Goal: Task Accomplishment & Management: Complete application form

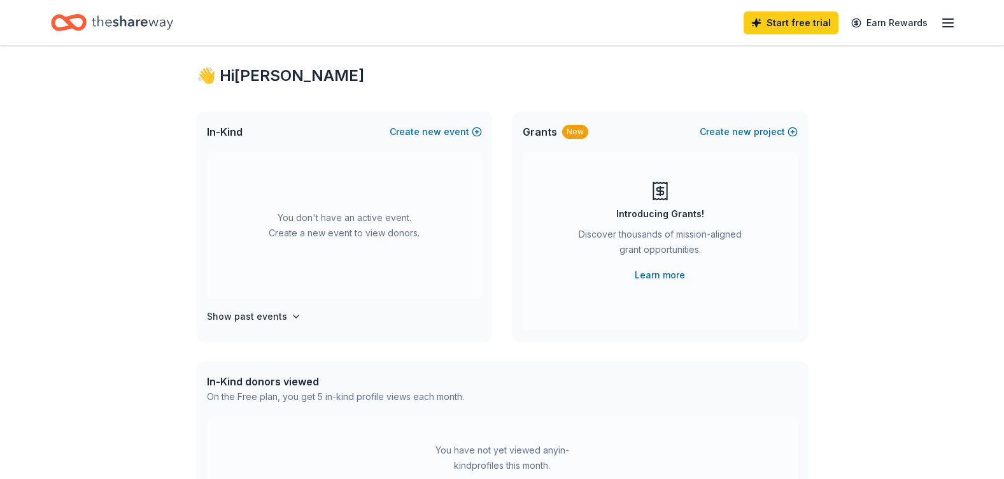
scroll to position [11, 0]
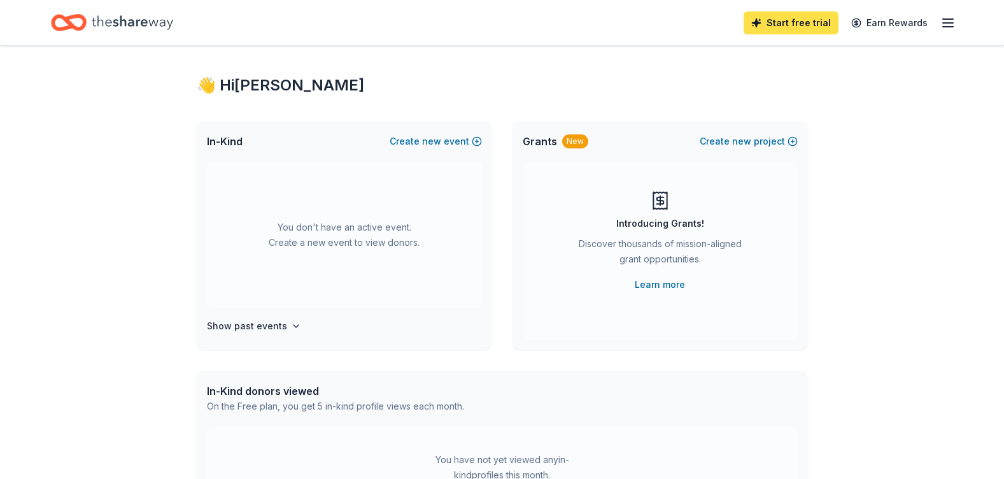
click at [776, 27] on link "Start free trial" at bounding box center [790, 22] width 95 height 23
click at [780, 16] on link "Start free trial" at bounding box center [790, 22] width 95 height 23
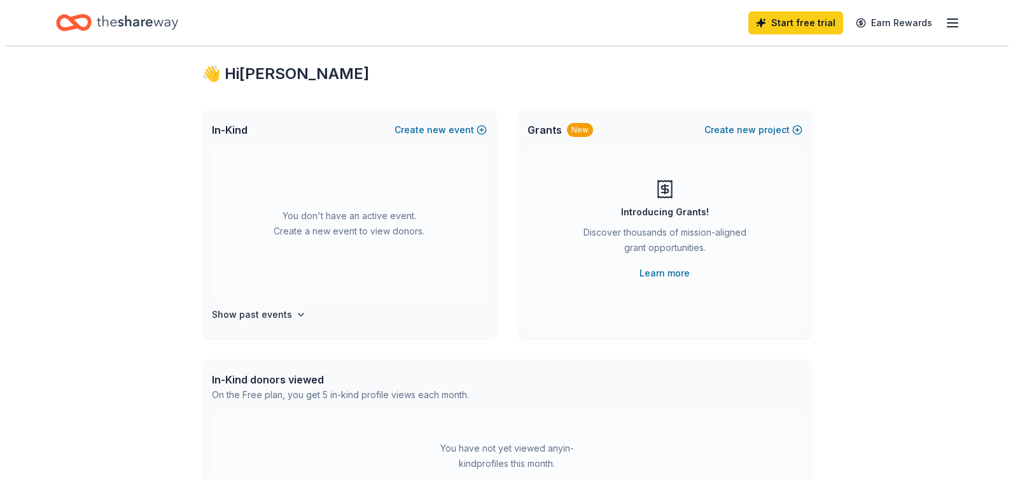
scroll to position [15, 0]
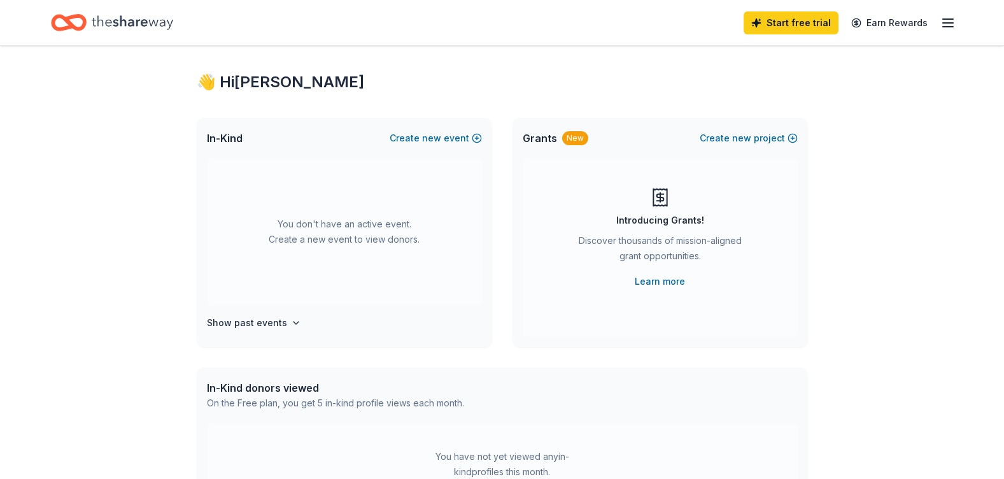
click at [939, 24] on div "Start free trial Earn Rewards" at bounding box center [849, 23] width 212 height 30
click at [942, 24] on icon "button" at bounding box center [947, 22] width 15 height 15
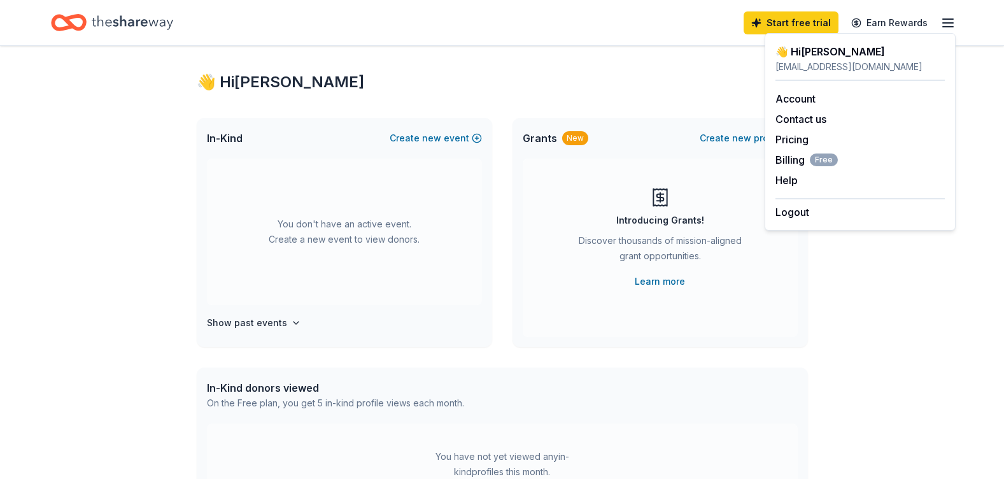
click at [671, 75] on div "👋 Hi Kristin" at bounding box center [502, 82] width 611 height 20
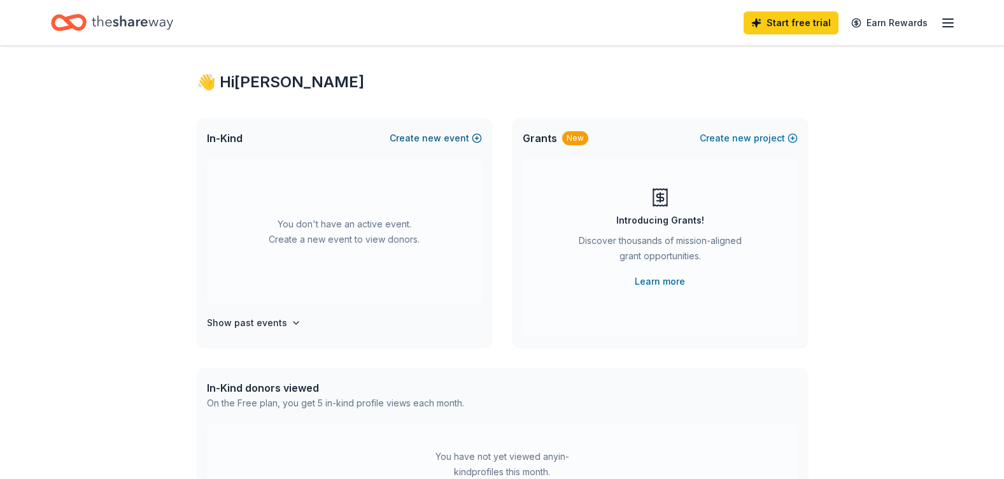
click at [441, 136] on span "new" at bounding box center [431, 137] width 19 height 15
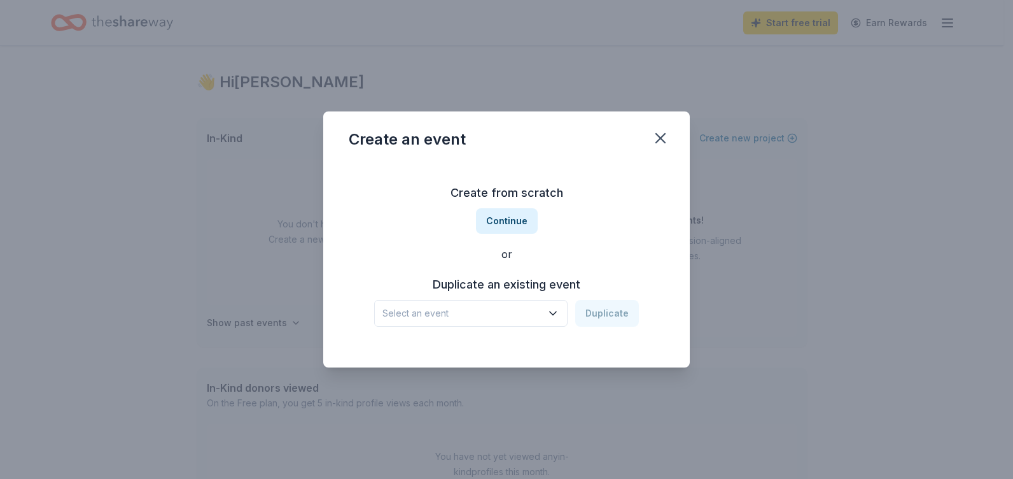
click at [552, 316] on icon "button" at bounding box center [553, 313] width 13 height 13
click at [536, 352] on div "Mission Madness Nov 09, 2024 · NY" at bounding box center [472, 355] width 190 height 41
click at [610, 309] on button "Duplicate" at bounding box center [607, 313] width 64 height 27
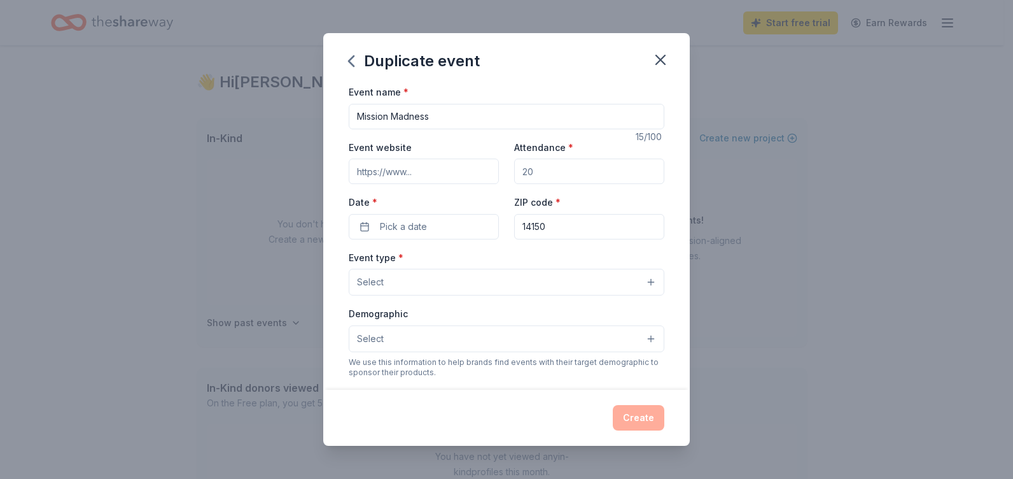
click at [548, 172] on input "Attendance *" at bounding box center [589, 170] width 150 height 25
type input "400"
click at [421, 228] on span "Pick a date" at bounding box center [403, 226] width 47 height 15
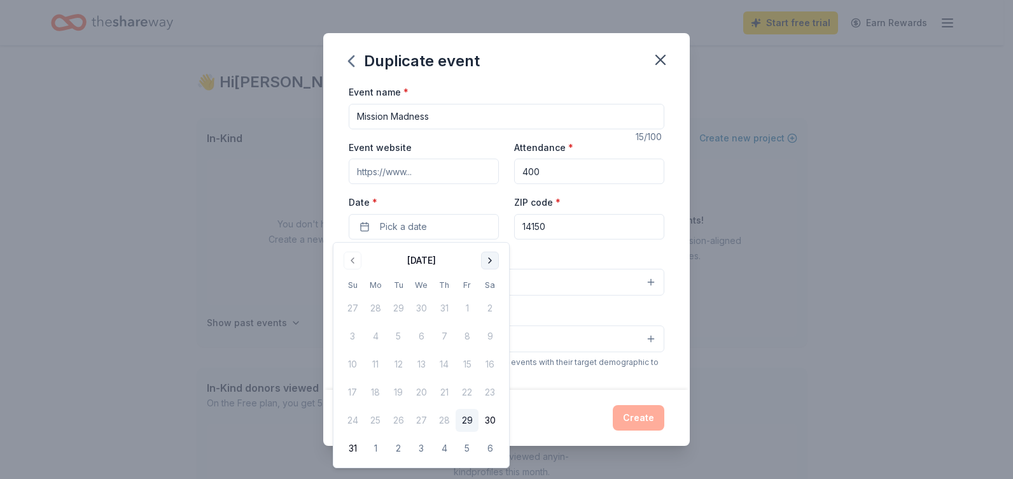
click at [494, 262] on button "Go to next month" at bounding box center [490, 260] width 18 height 18
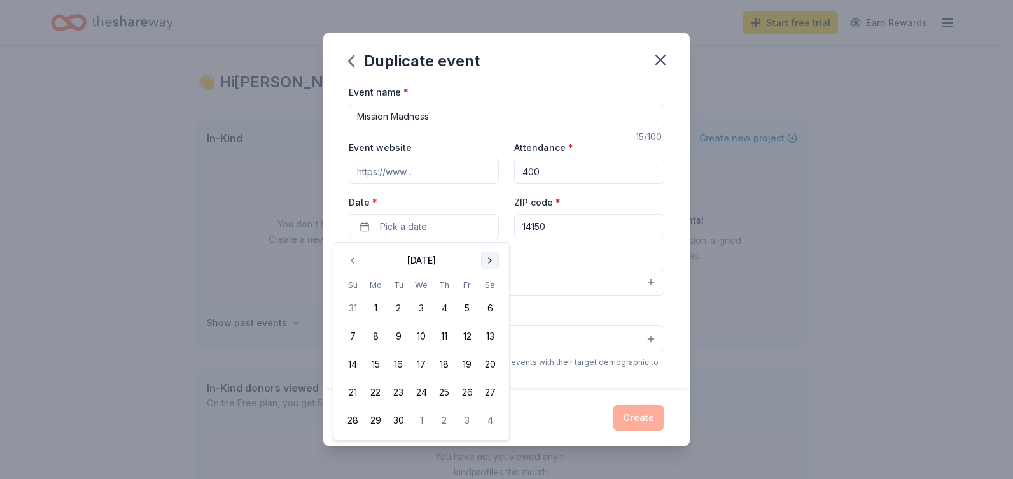
click at [494, 262] on button "Go to next month" at bounding box center [490, 260] width 18 height 18
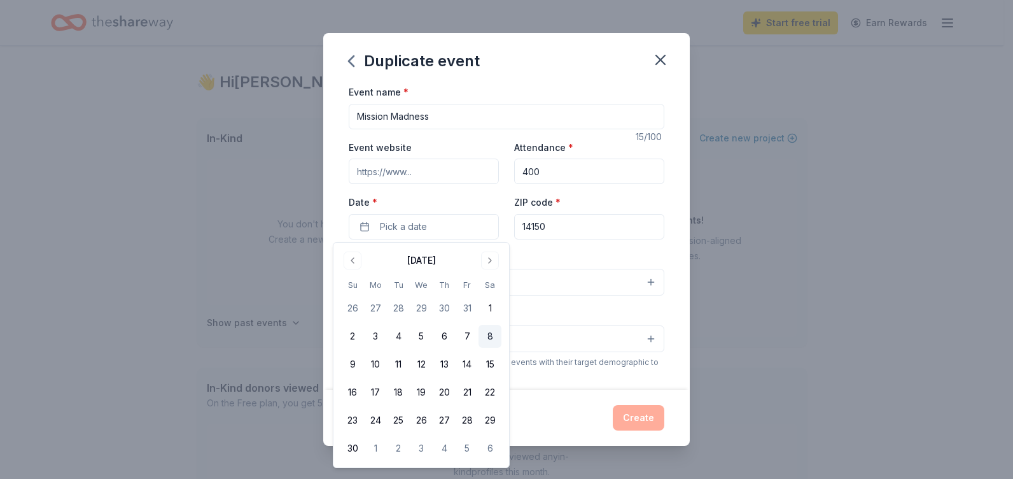
click at [493, 337] on button "8" at bounding box center [490, 336] width 23 height 23
click at [626, 257] on div "Event type * Select" at bounding box center [507, 272] width 316 height 46
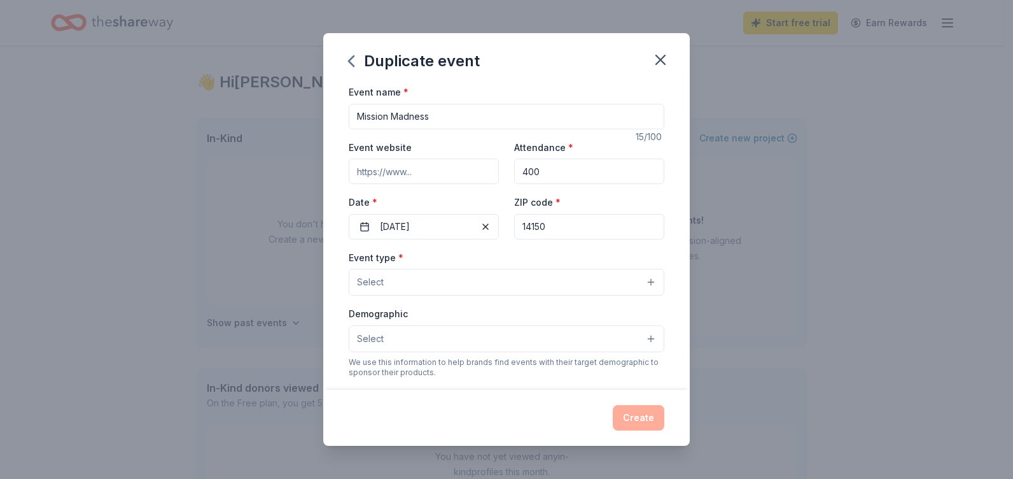
click at [616, 290] on button "Select" at bounding box center [507, 282] width 316 height 27
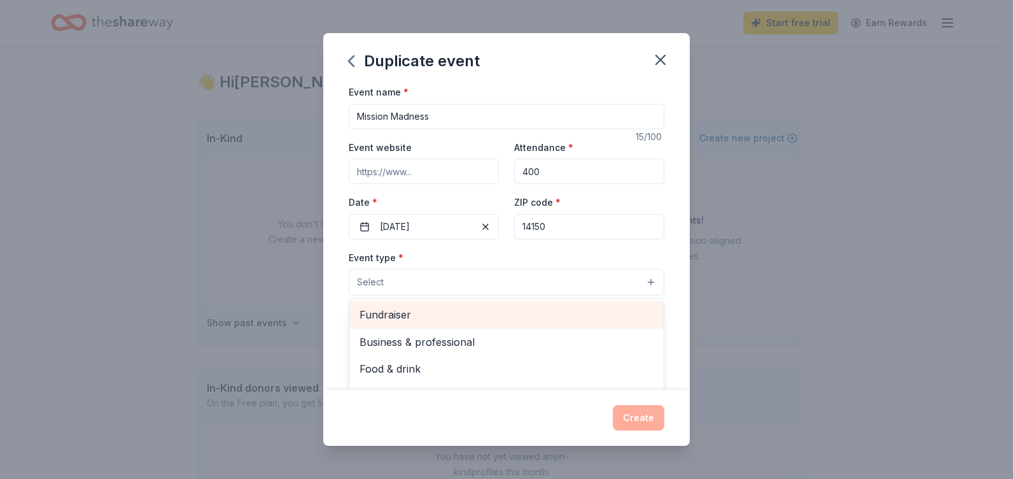
click at [547, 312] on span "Fundraiser" at bounding box center [507, 314] width 294 height 17
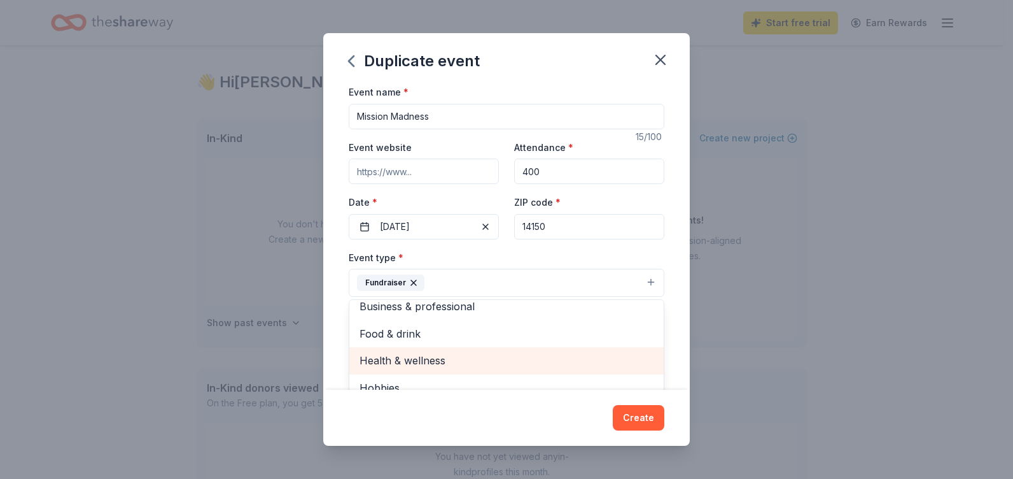
scroll to position [15, 0]
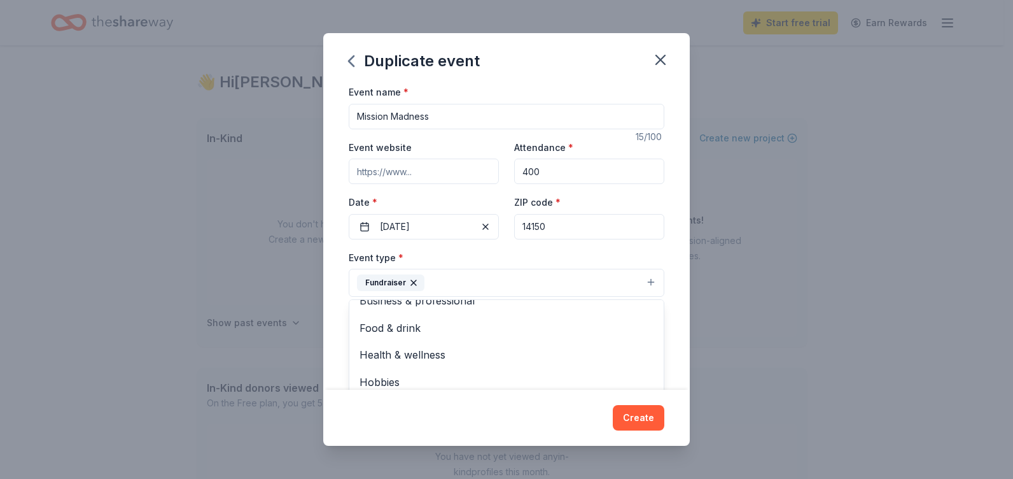
click at [673, 284] on div "Event name * Mission Madness 15 /100 Event website Attendance * 400 Date * 11/0…" at bounding box center [506, 236] width 367 height 305
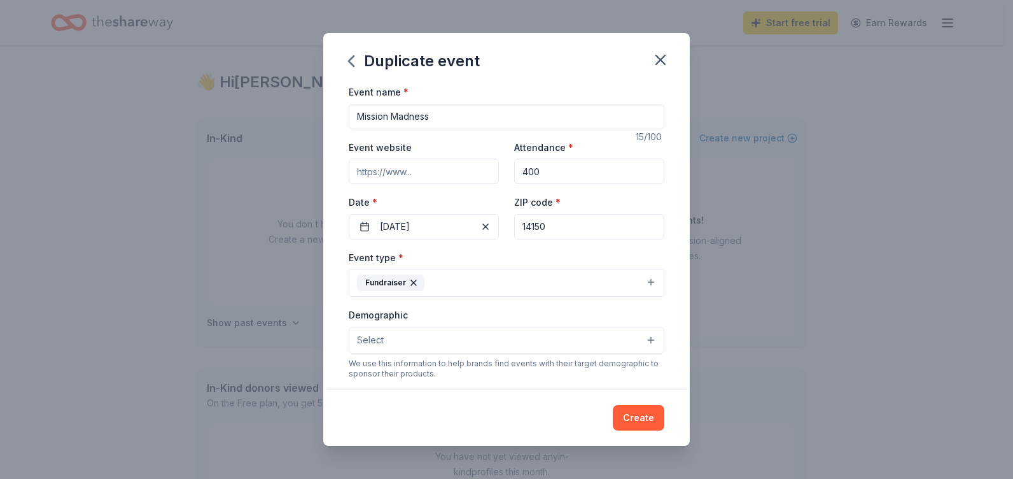
click at [632, 340] on button "Select" at bounding box center [507, 339] width 316 height 27
click at [592, 374] on span "All genders" at bounding box center [507, 372] width 294 height 17
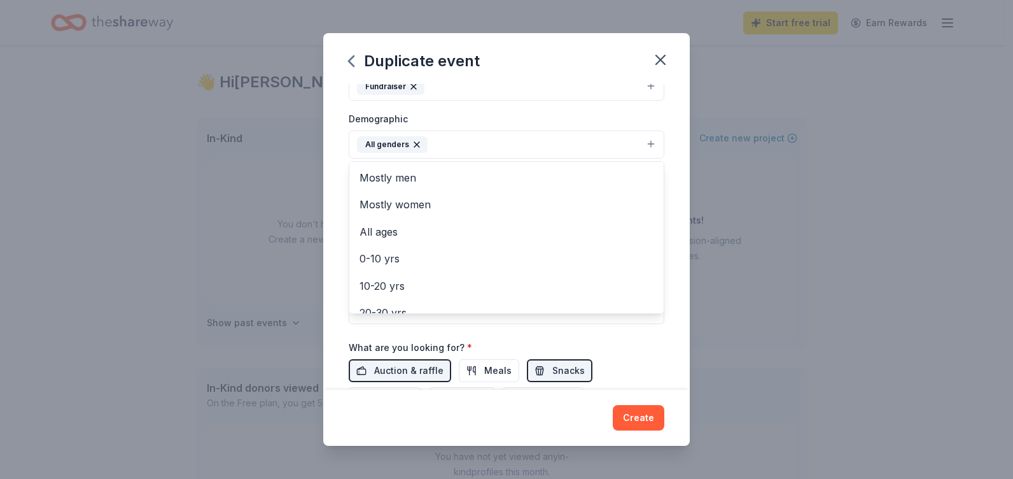
scroll to position [260, 0]
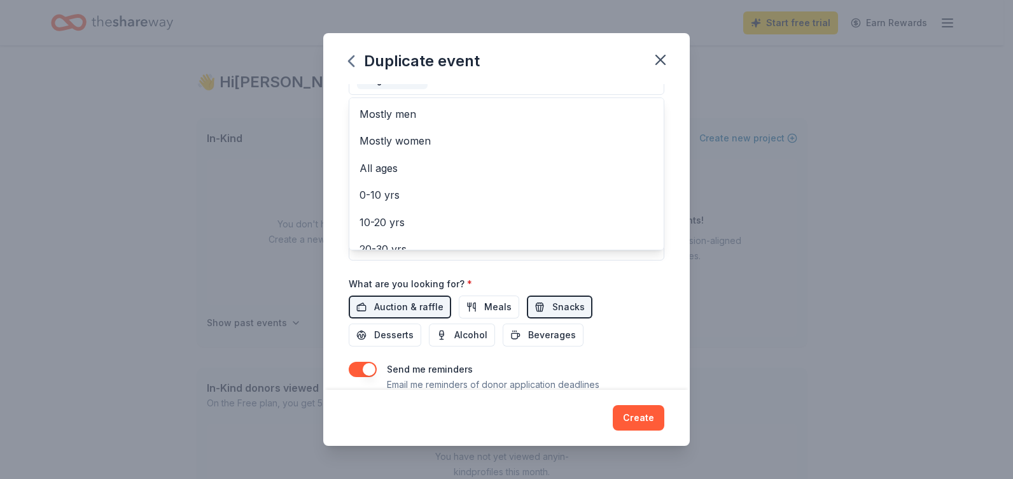
click at [666, 227] on div "Event name * Mission Madness 15 /100 Event website Attendance * 400 Date * 11/0…" at bounding box center [506, 236] width 367 height 305
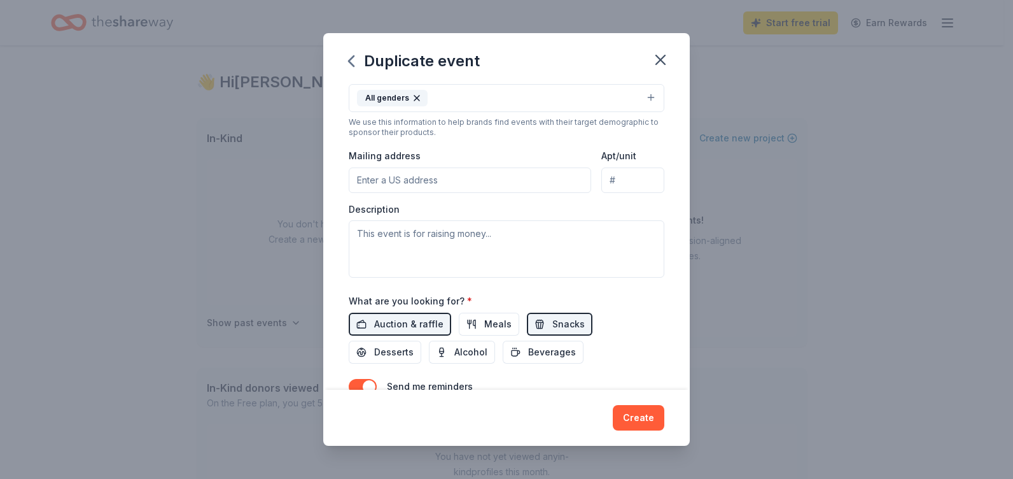
click at [441, 181] on input "Mailing address" at bounding box center [470, 179] width 242 height 25
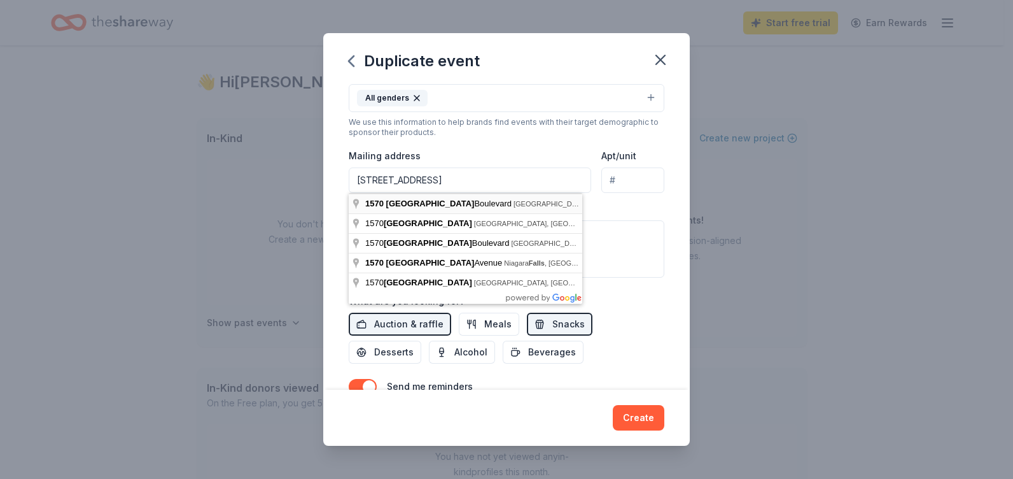
type input "1570 Niagara Falls Boulevard, Tonawanda, NY, 14150"
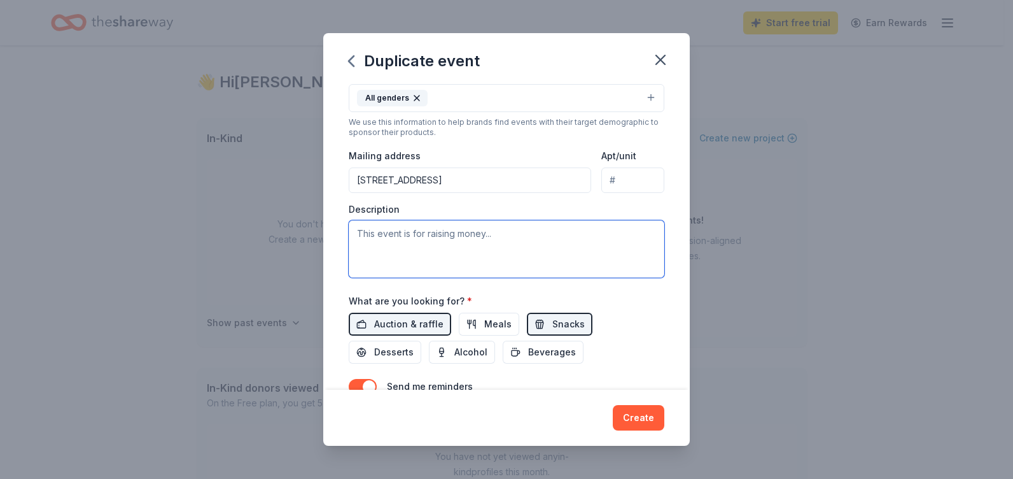
click at [491, 254] on textarea at bounding box center [507, 248] width 316 height 57
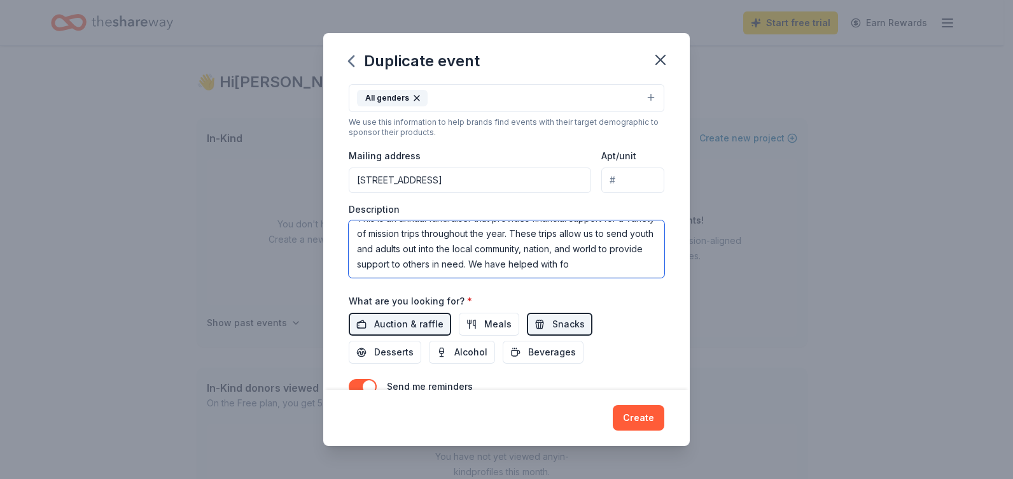
scroll to position [24, 0]
click at [623, 268] on textarea "This is an annual fundraiser that provides financial support for a variety of m…" at bounding box center [507, 248] width 316 height 57
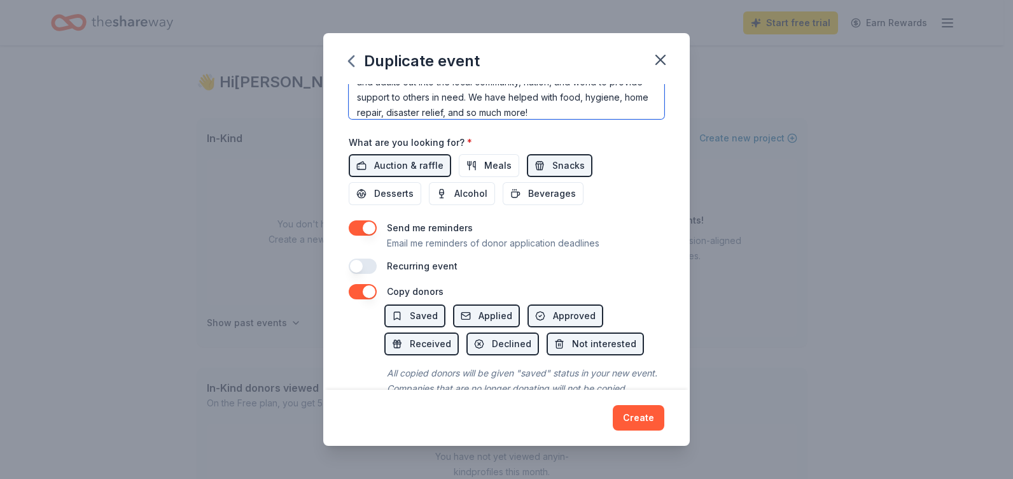
scroll to position [402, 0]
type textarea "This is an annual fundraiser that provides financial support for a variety of m…"
click at [354, 227] on button "button" at bounding box center [363, 227] width 28 height 15
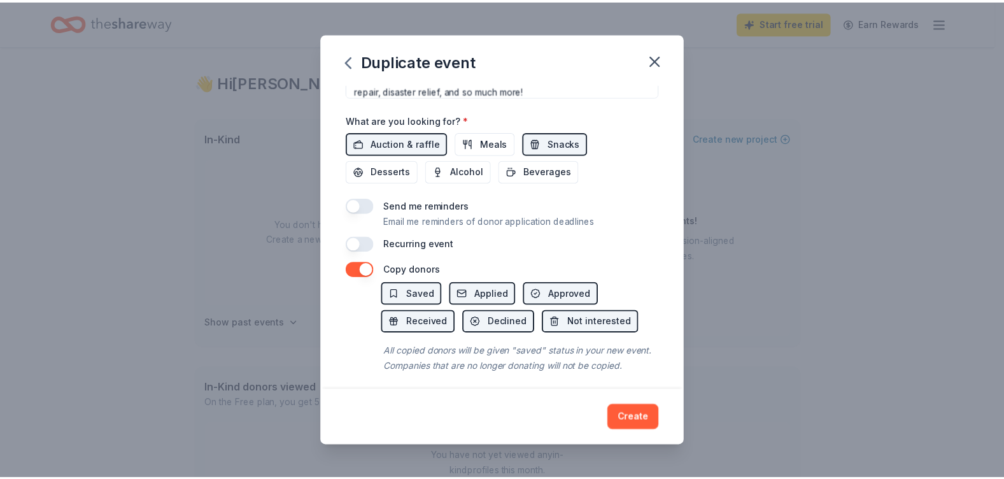
scroll to position [445, 0]
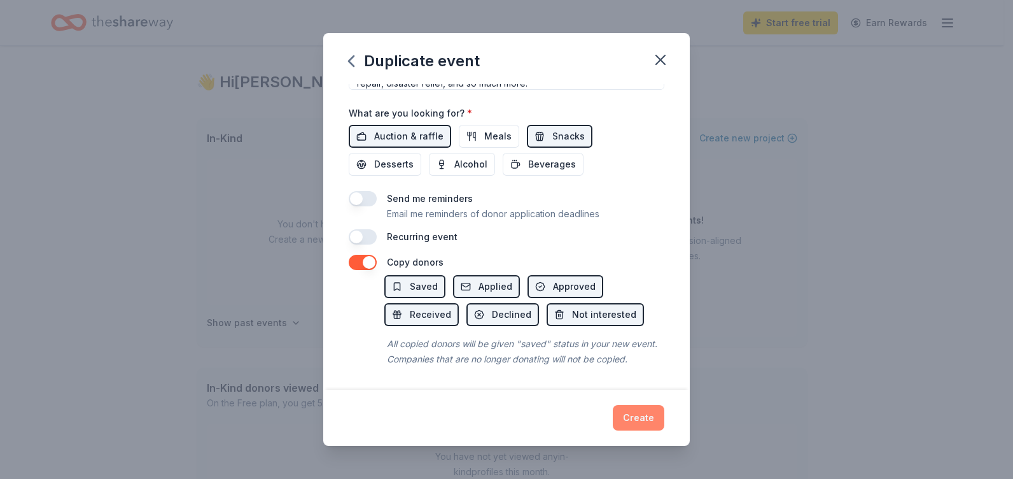
click at [646, 413] on button "Create" at bounding box center [639, 417] width 52 height 25
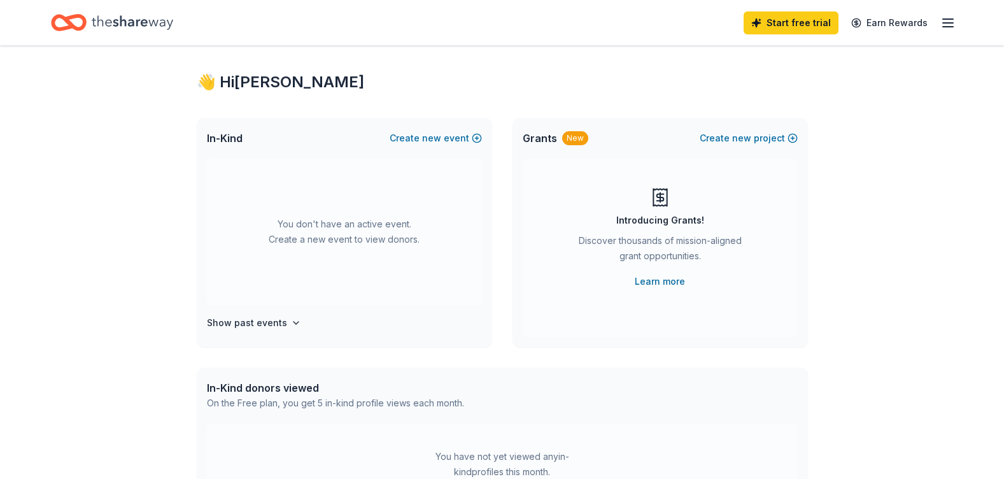
scroll to position [0, 0]
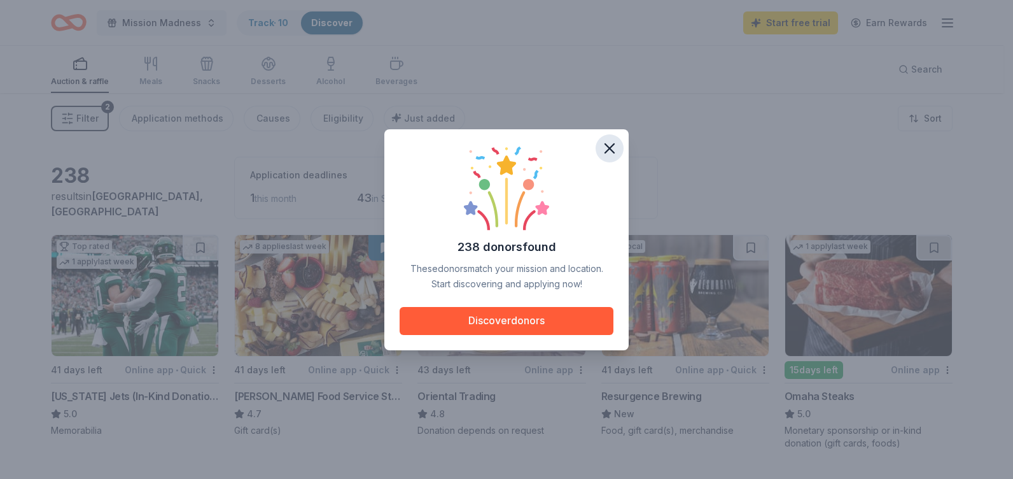
click at [611, 144] on icon "button" at bounding box center [610, 148] width 18 height 18
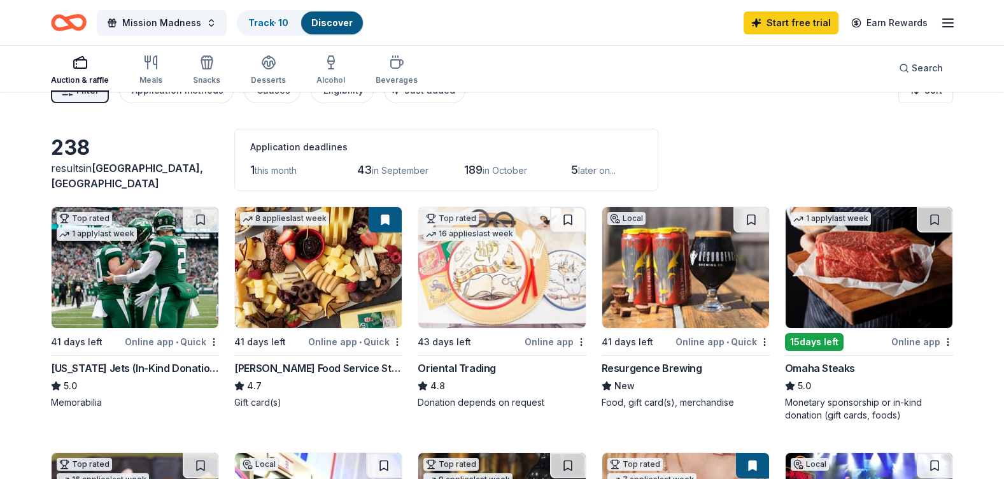
scroll to position [35, 0]
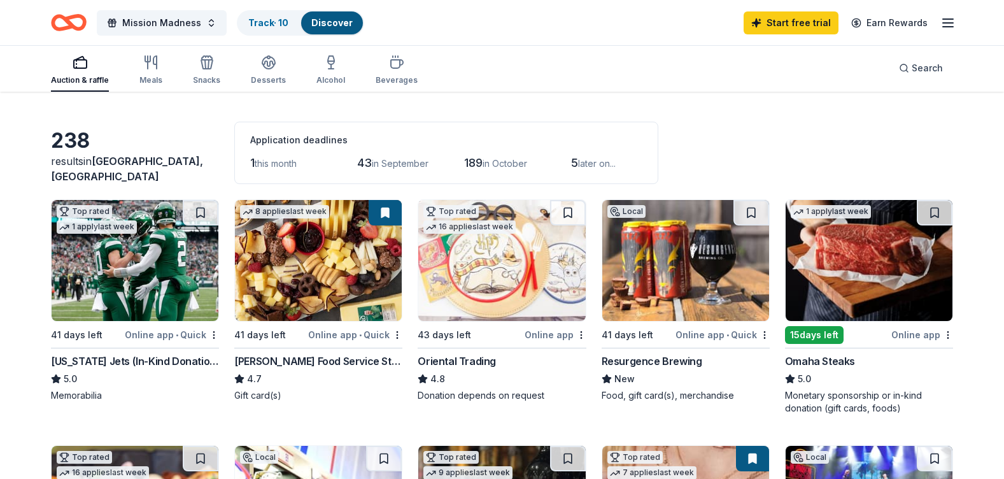
click at [124, 278] on img at bounding box center [135, 260] width 167 height 121
click at [676, 270] on img at bounding box center [685, 260] width 167 height 121
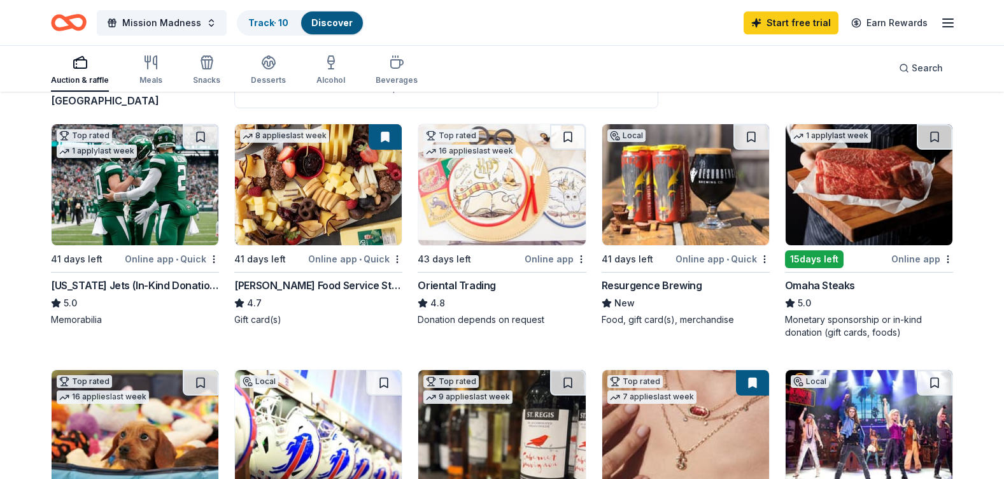
scroll to position [135, 0]
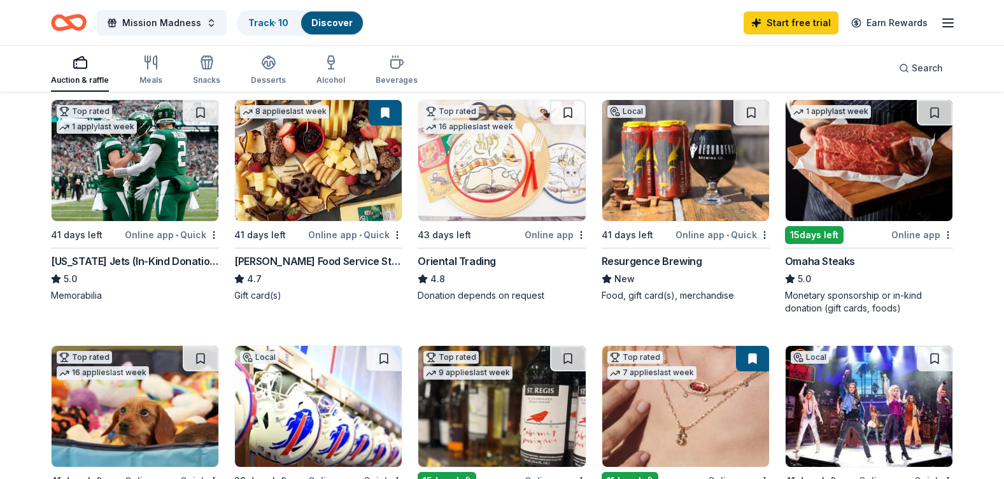
click at [862, 169] on img at bounding box center [868, 160] width 167 height 121
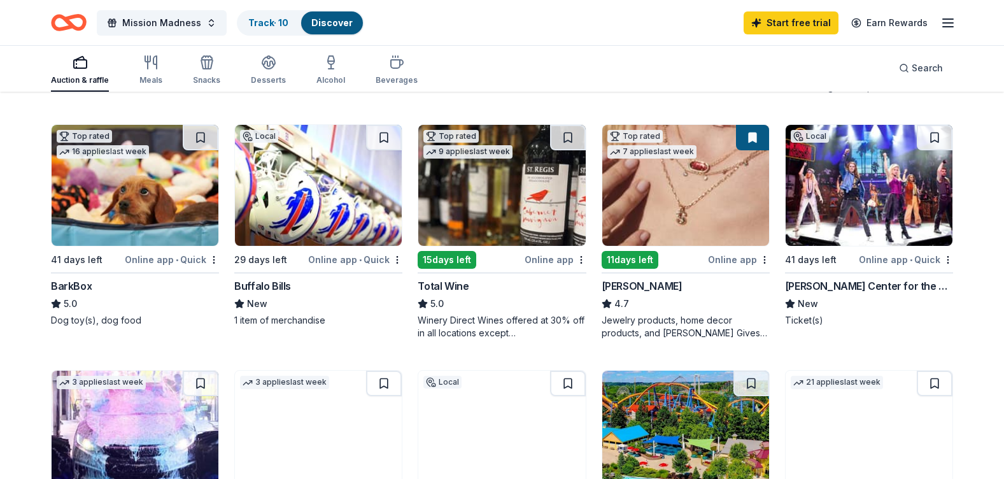
scroll to position [377, 0]
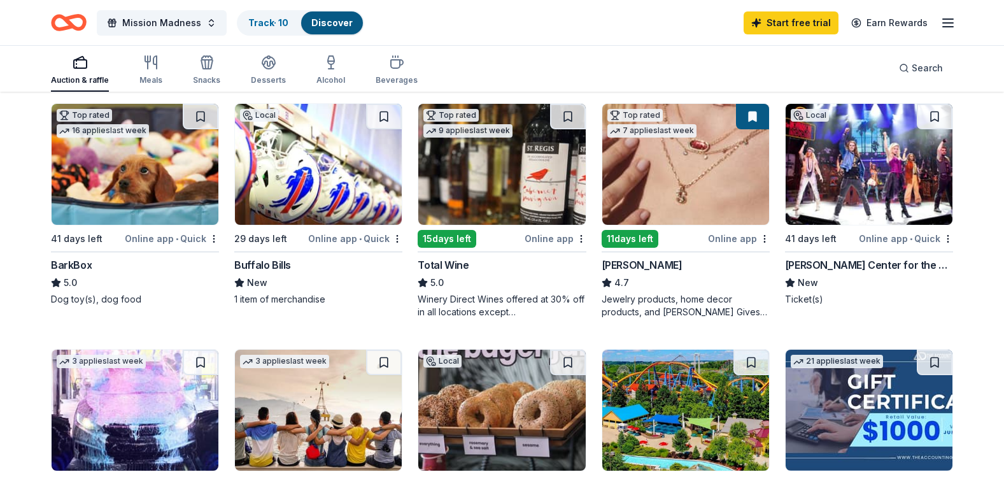
click at [249, 258] on div "Buffalo Bills" at bounding box center [262, 264] width 57 height 15
click at [384, 117] on button at bounding box center [384, 116] width 36 height 25
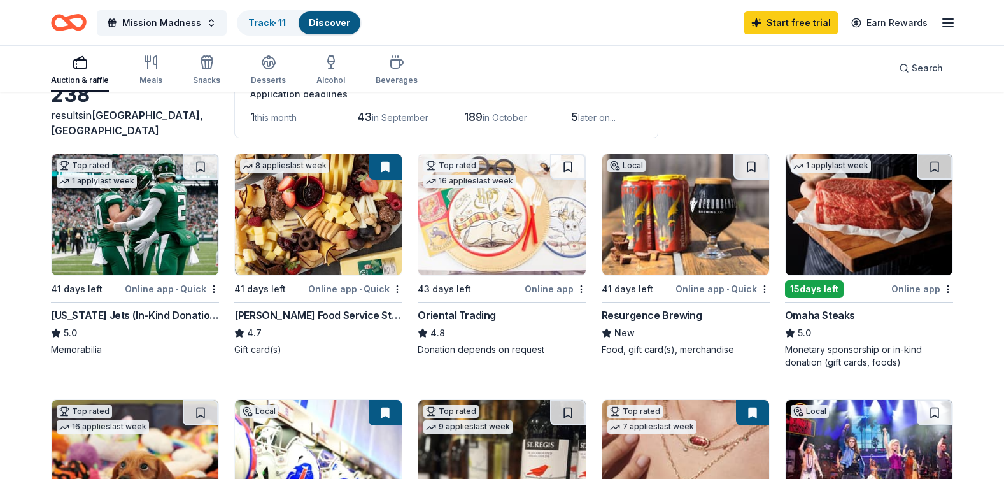
scroll to position [80, 0]
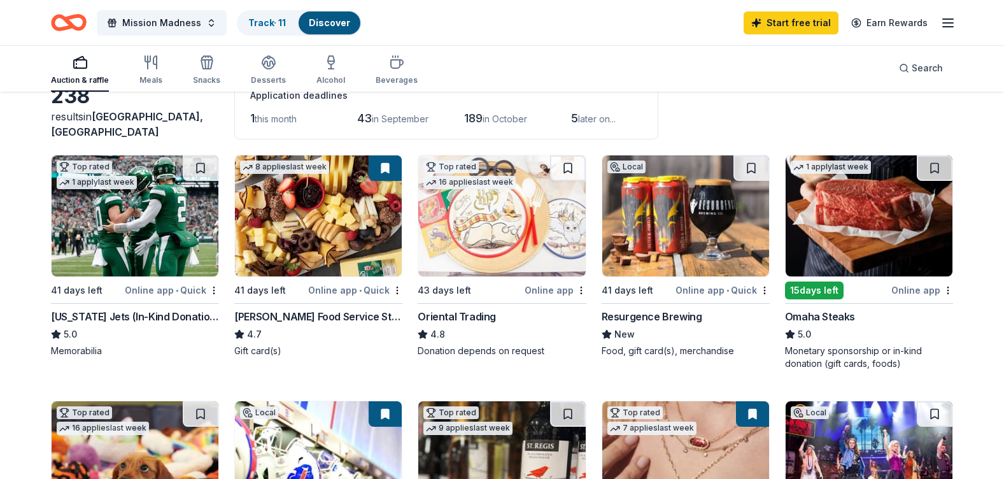
drag, startPoint x: 384, startPoint y: 117, endPoint x: 422, endPoint y: 177, distance: 70.6
click at [386, 167] on button at bounding box center [384, 167] width 33 height 25
click at [750, 169] on button at bounding box center [751, 167] width 36 height 25
click at [927, 164] on button at bounding box center [934, 167] width 36 height 25
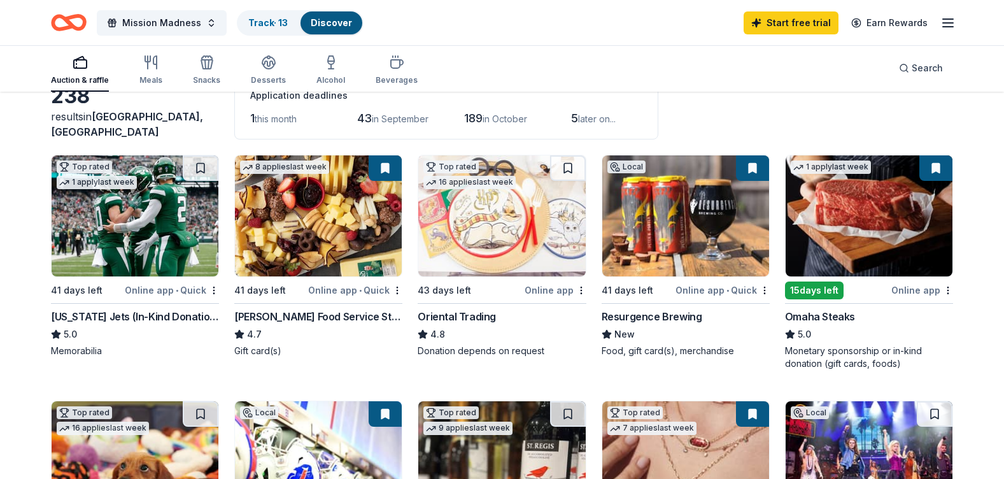
click at [339, 216] on img at bounding box center [318, 215] width 167 height 121
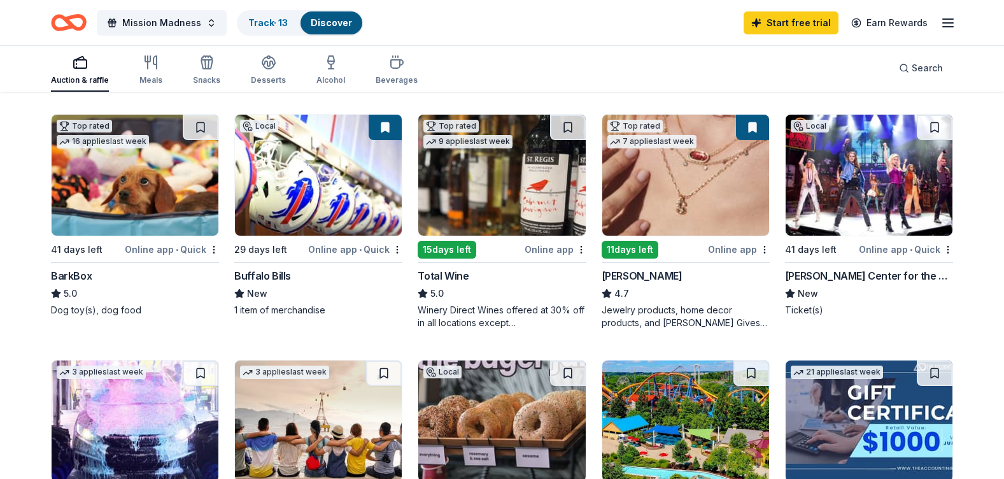
scroll to position [314, 0]
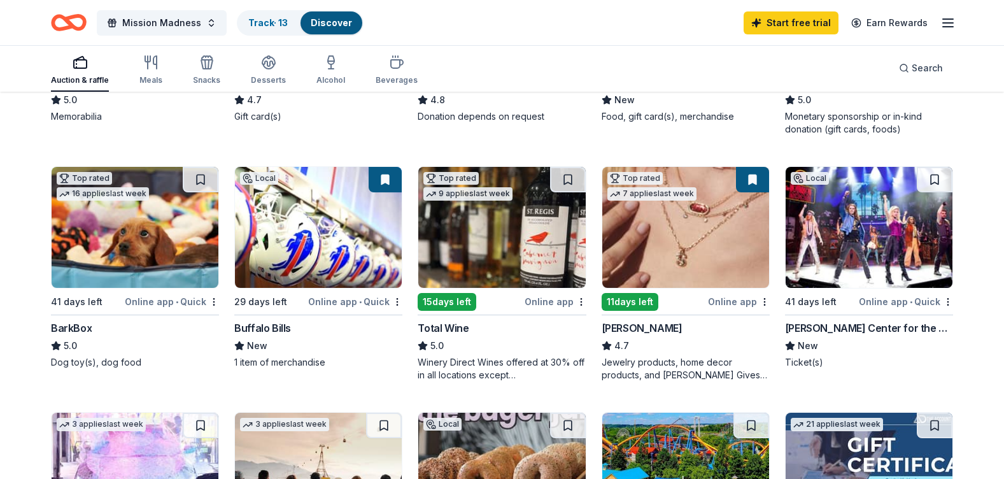
click at [690, 232] on img at bounding box center [685, 227] width 167 height 121
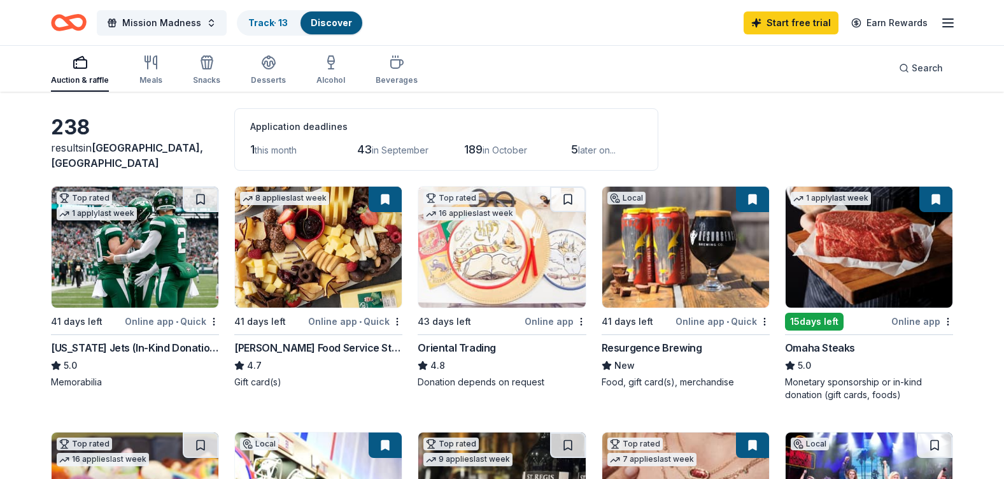
scroll to position [0, 0]
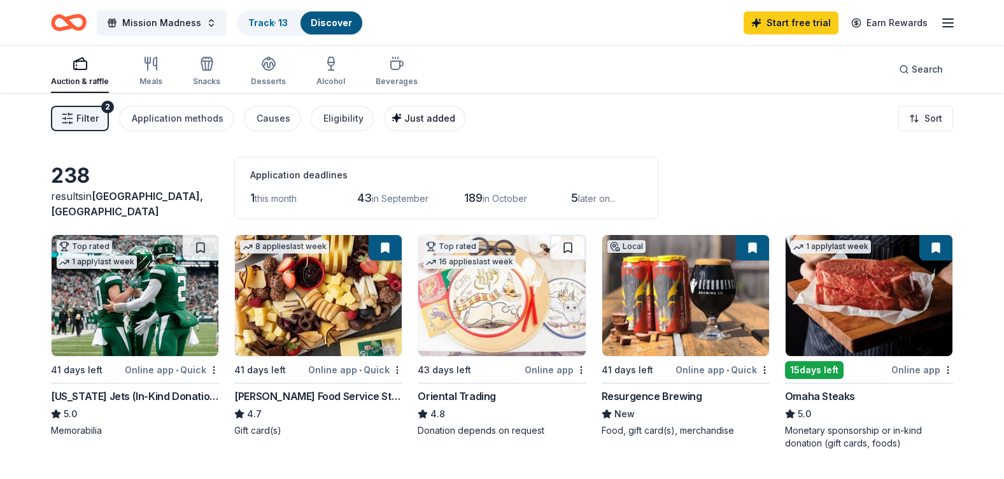
click at [431, 114] on span "Just added" at bounding box center [429, 118] width 51 height 11
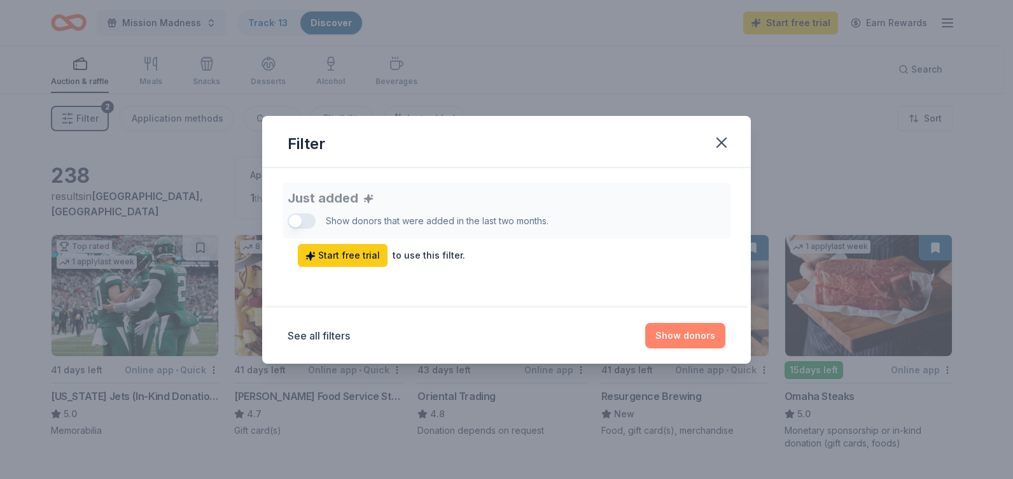
click at [670, 332] on button "Show donors" at bounding box center [685, 335] width 80 height 25
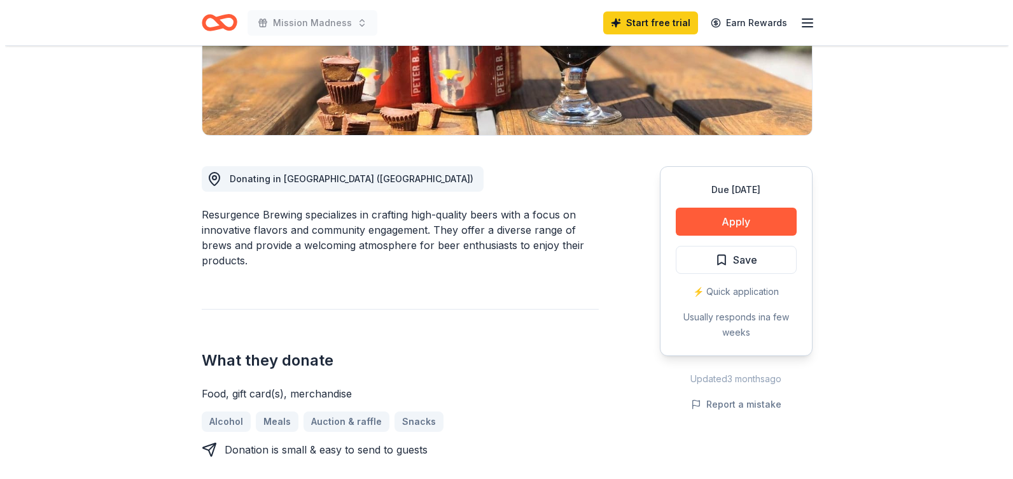
scroll to position [261, 0]
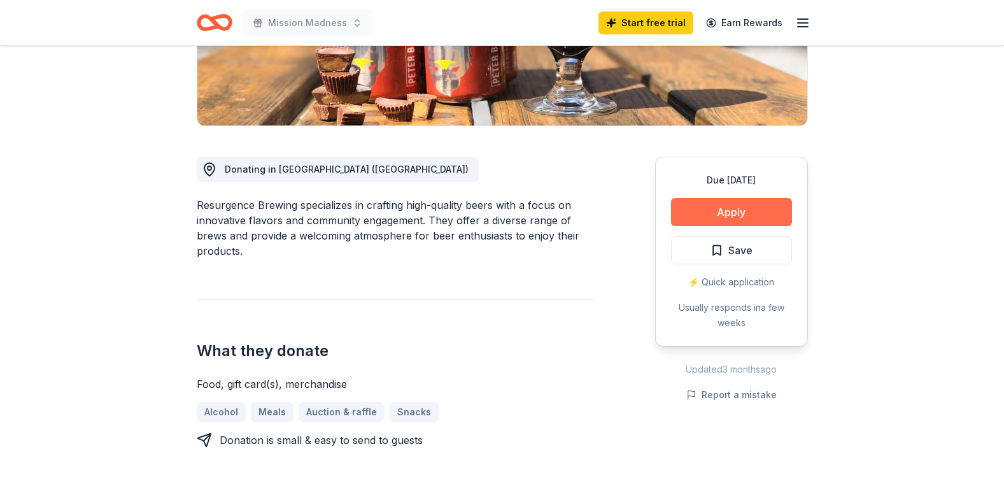
click at [749, 209] on button "Apply" at bounding box center [731, 212] width 121 height 28
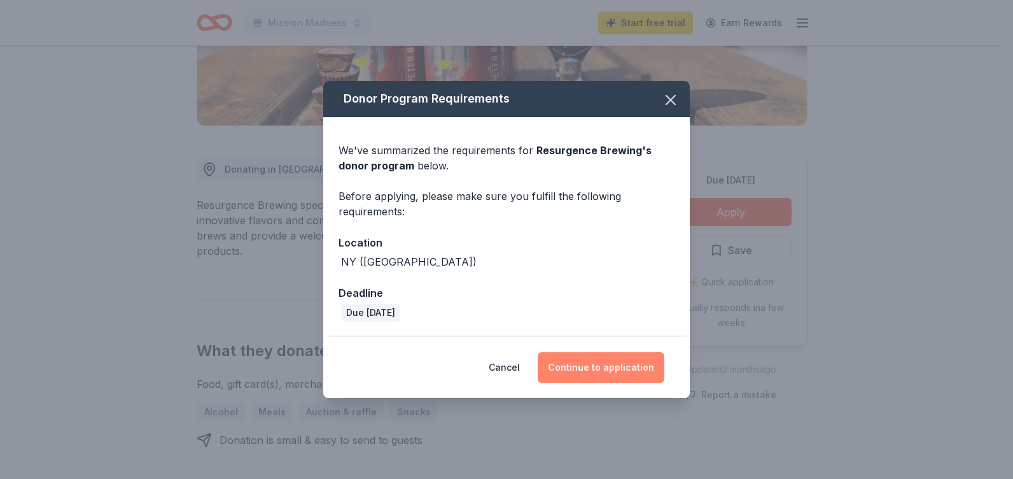
click at [599, 362] on button "Continue to application" at bounding box center [601, 367] width 127 height 31
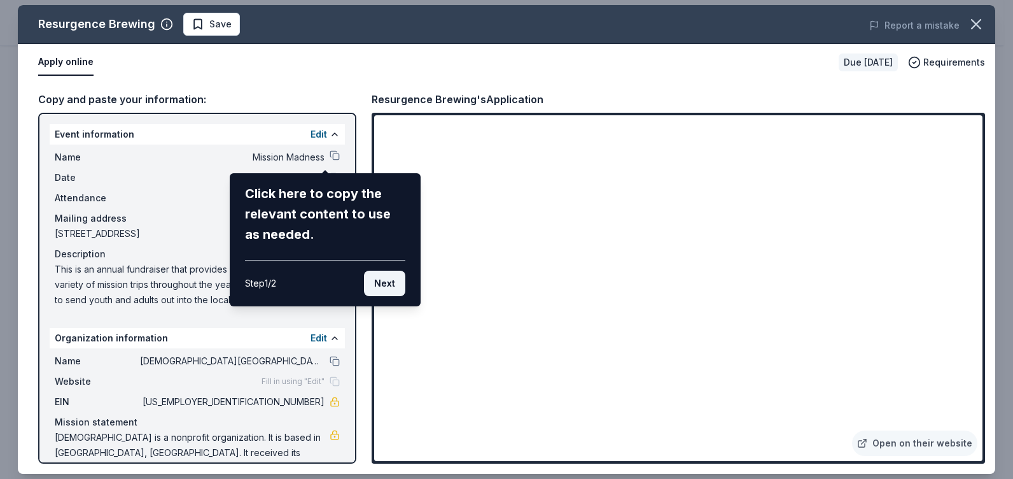
click at [396, 277] on button "Next" at bounding box center [384, 282] width 41 height 25
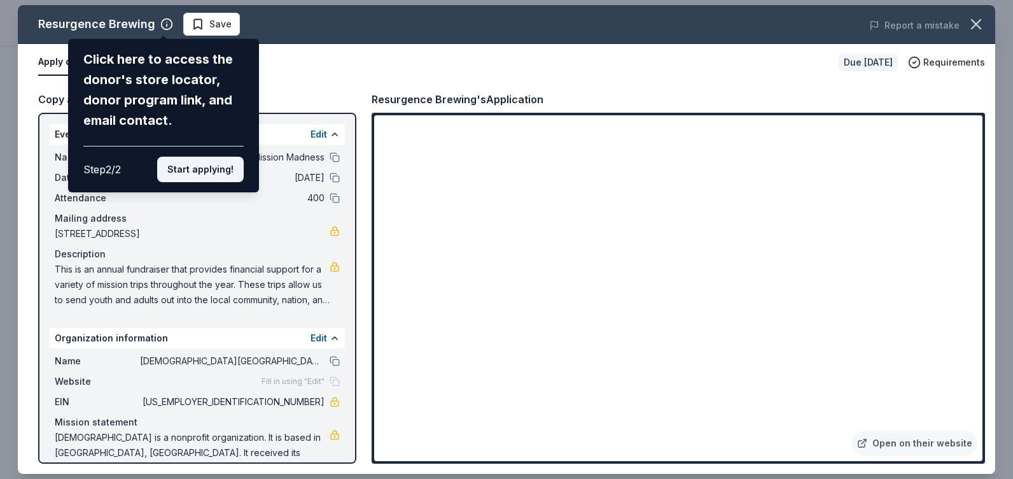
click at [200, 173] on button "Start applying!" at bounding box center [200, 169] width 87 height 25
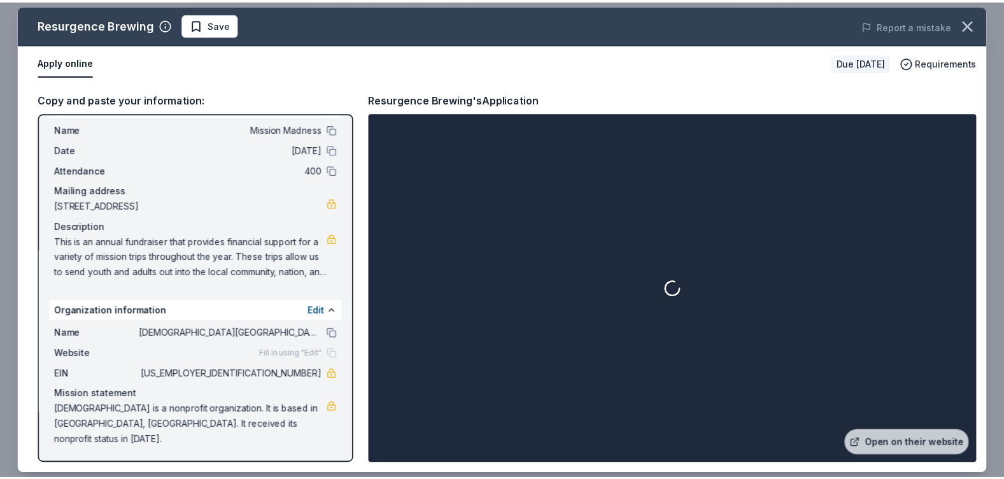
scroll to position [29, 0]
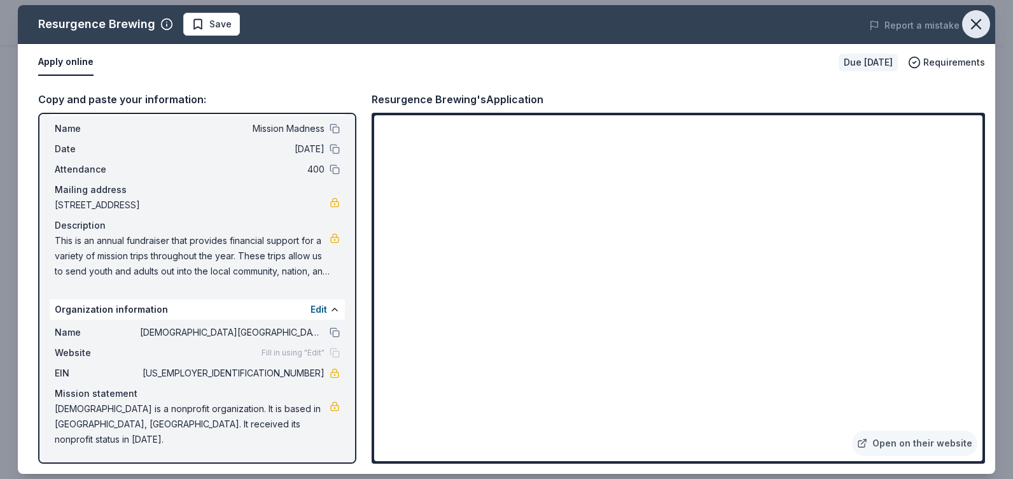
click at [976, 19] on icon "button" at bounding box center [976, 24] width 18 height 18
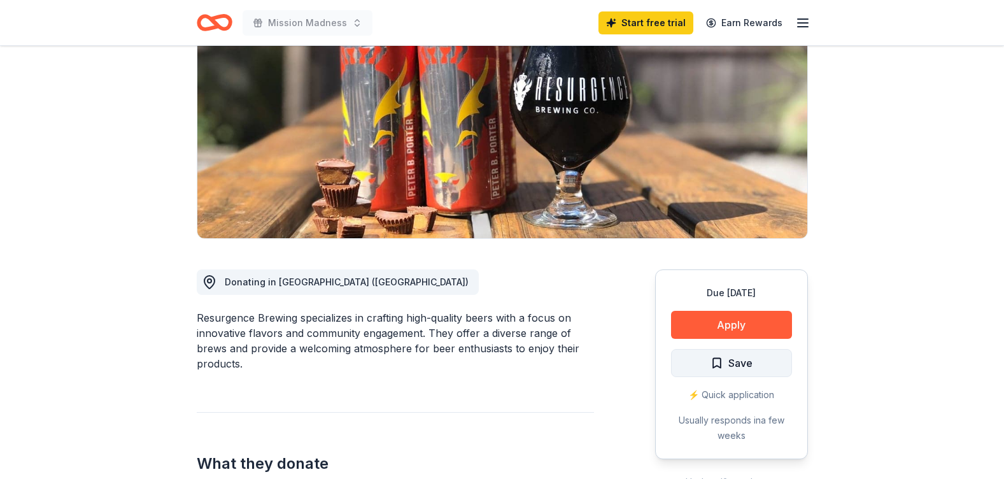
scroll to position [0, 0]
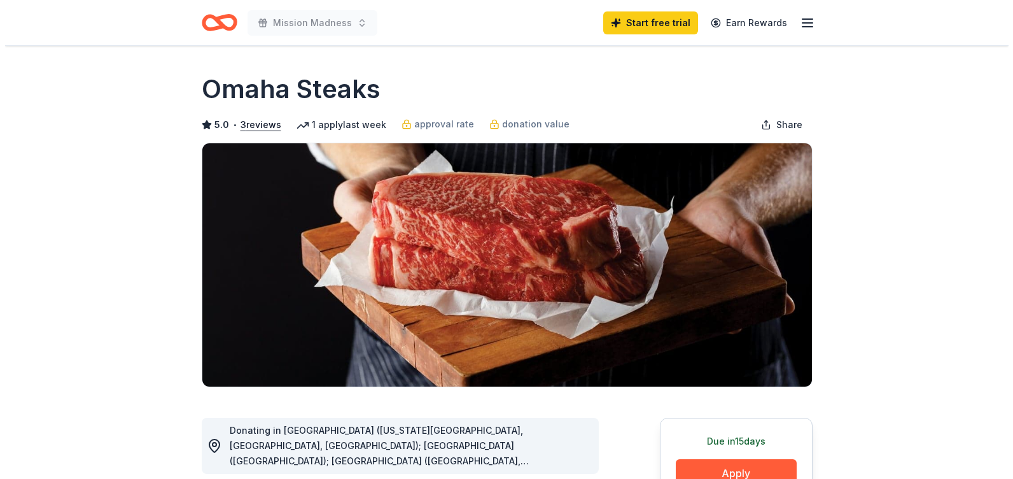
scroll to position [179, 0]
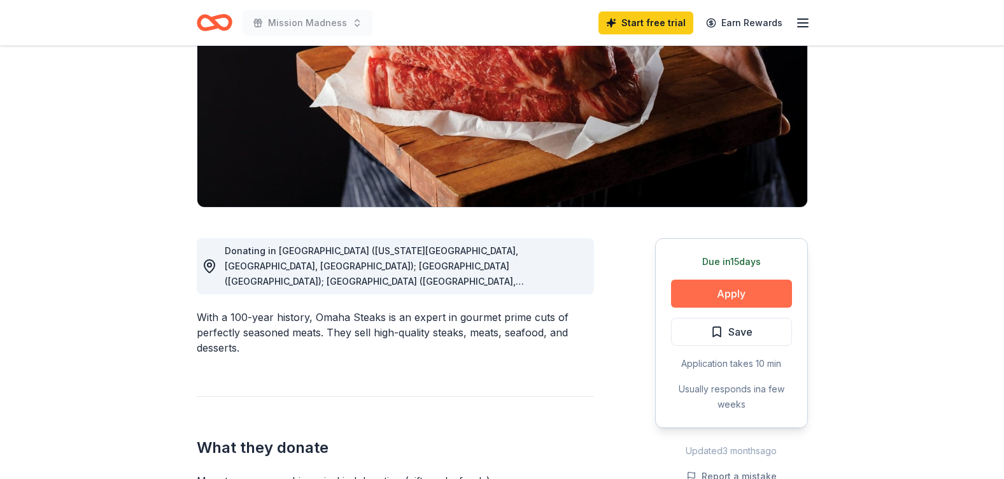
click at [702, 288] on button "Apply" at bounding box center [731, 293] width 121 height 28
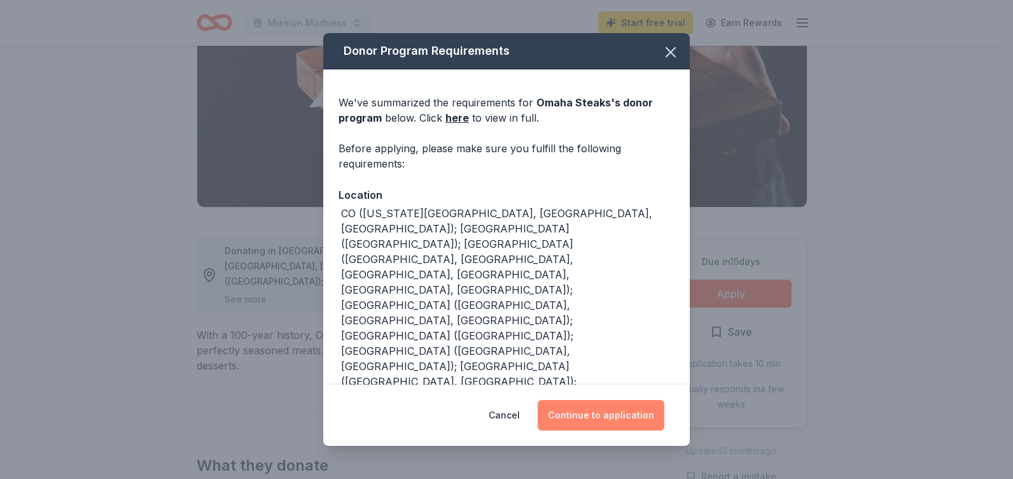
click at [601, 414] on button "Continue to application" at bounding box center [601, 415] width 127 height 31
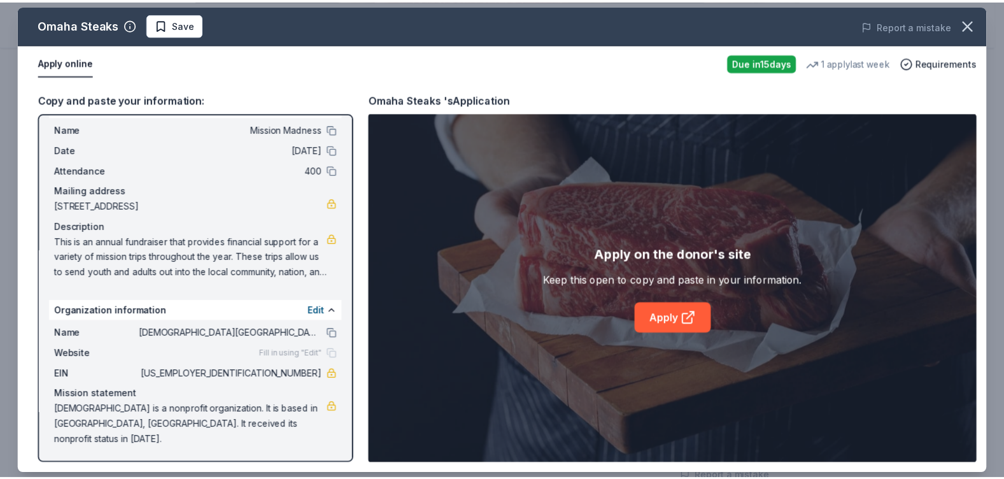
scroll to position [29, 0]
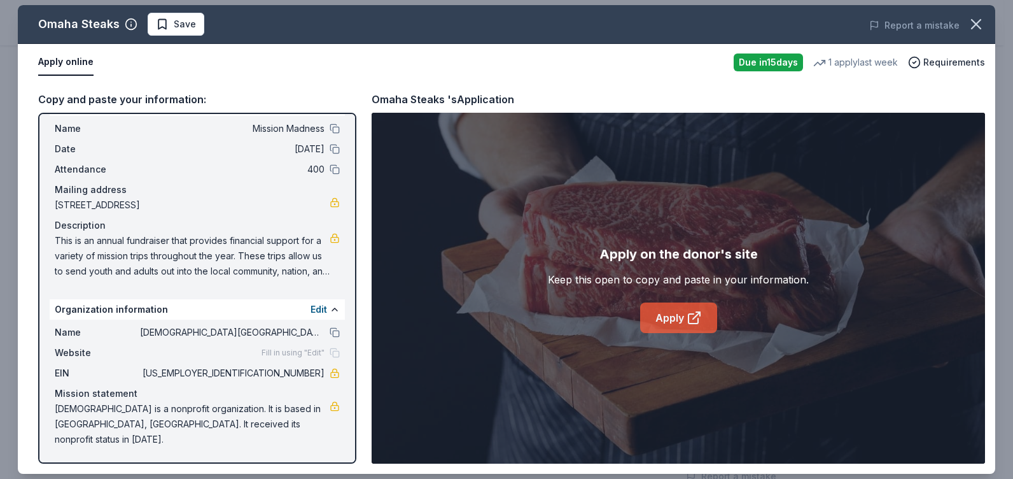
click at [668, 317] on link "Apply" at bounding box center [678, 317] width 77 height 31
click at [976, 25] on icon "button" at bounding box center [976, 24] width 9 height 9
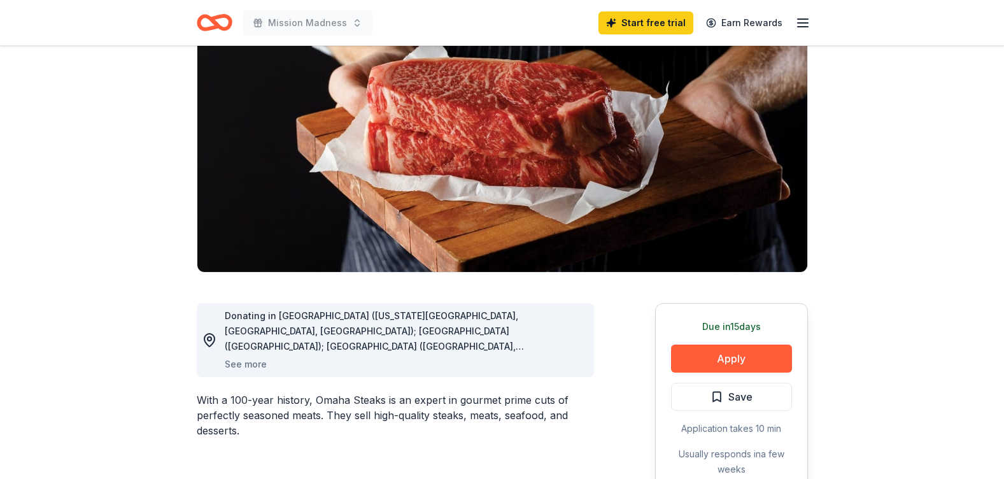
scroll to position [0, 0]
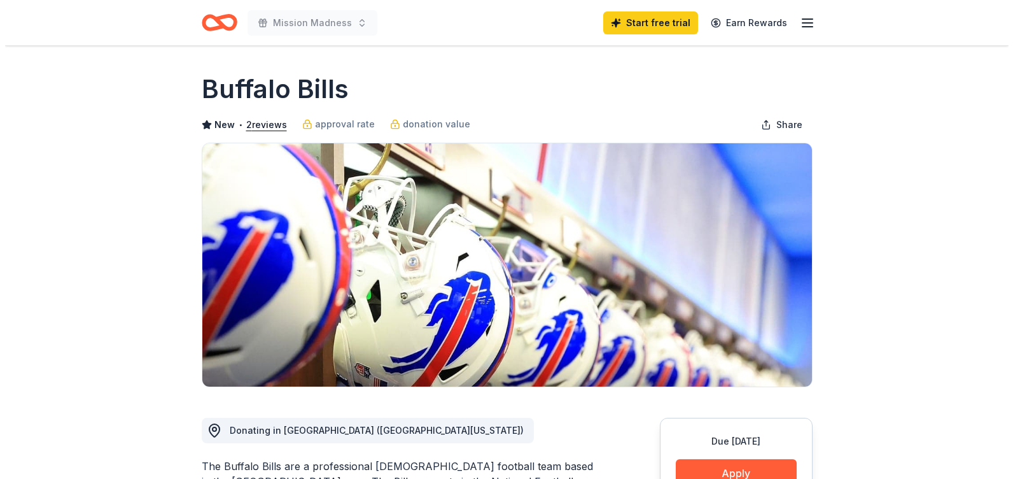
scroll to position [192, 0]
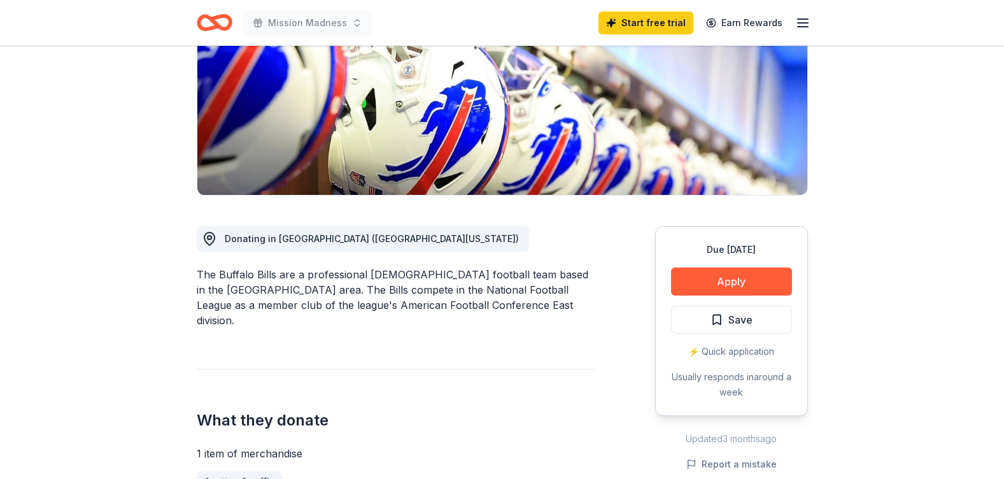
click at [711, 275] on button "Apply" at bounding box center [731, 281] width 121 height 28
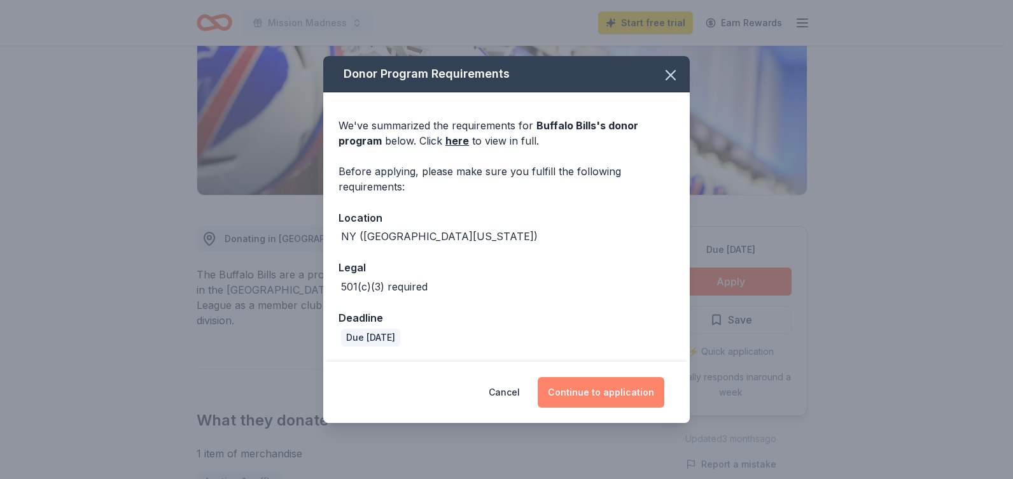
click at [593, 393] on button "Continue to application" at bounding box center [601, 392] width 127 height 31
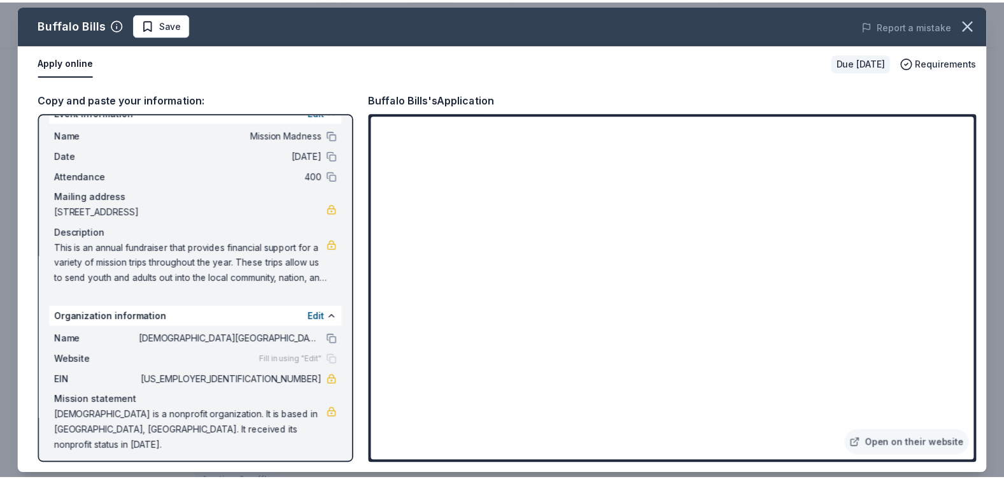
scroll to position [29, 0]
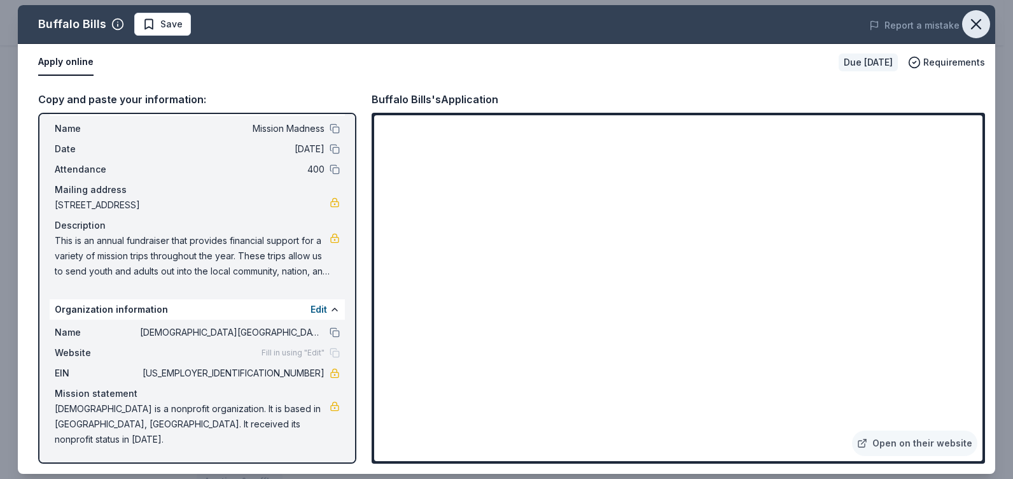
click at [976, 23] on icon "button" at bounding box center [976, 24] width 9 height 9
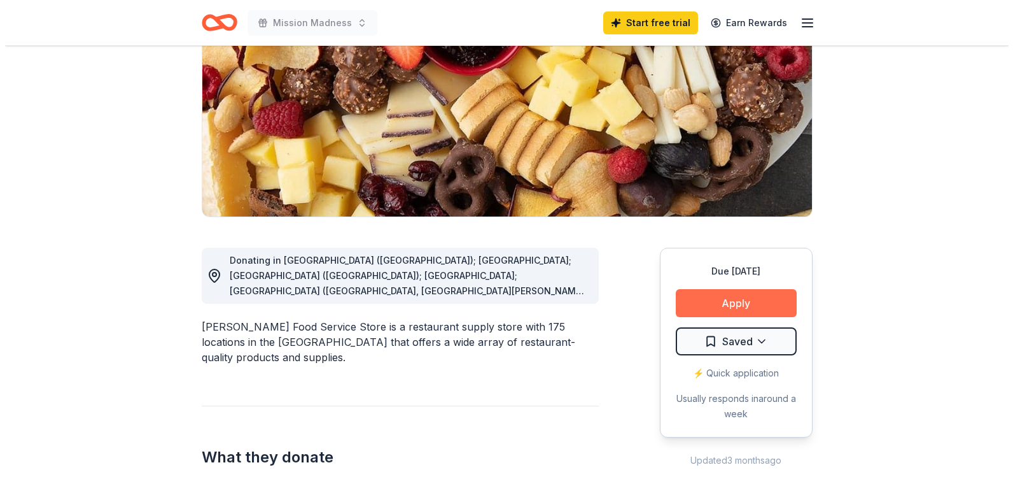
scroll to position [170, 0]
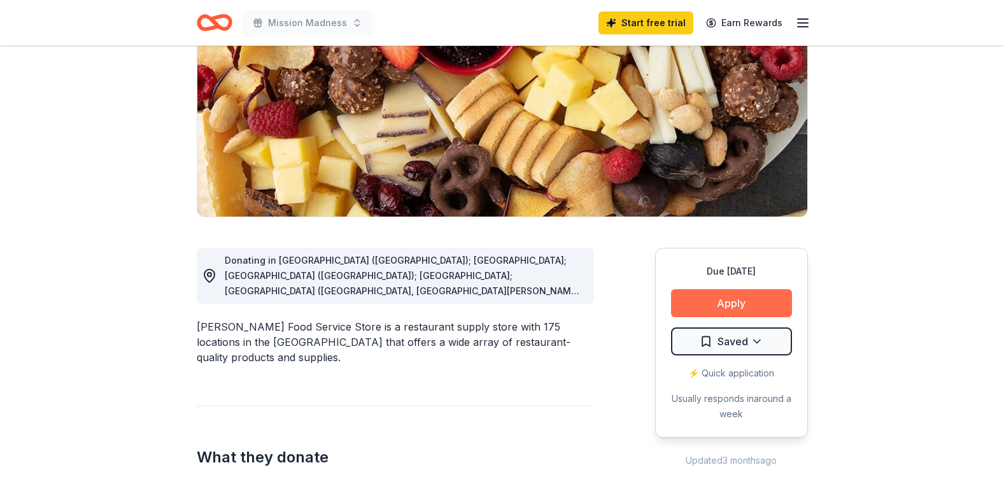
click at [698, 295] on button "Apply" at bounding box center [731, 303] width 121 height 28
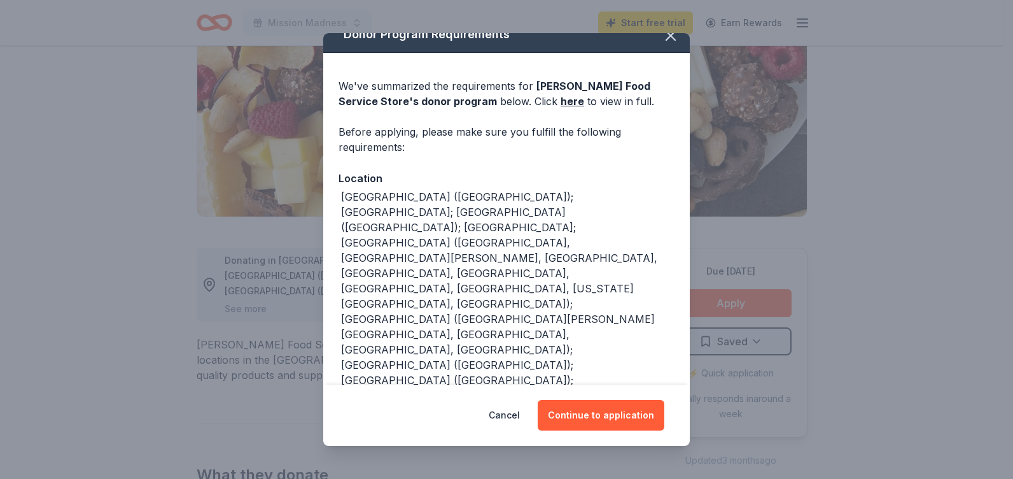
scroll to position [17, 0]
click at [578, 414] on button "Continue to application" at bounding box center [601, 415] width 127 height 31
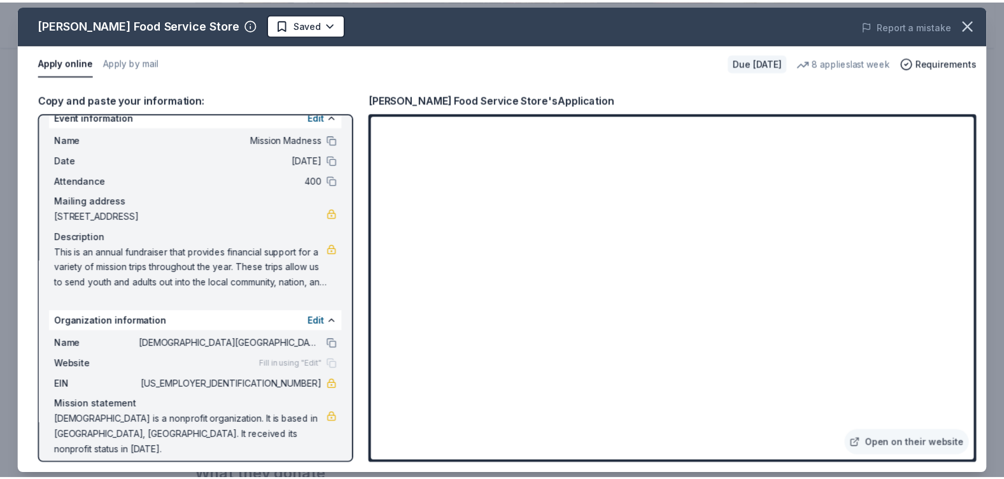
scroll to position [29, 0]
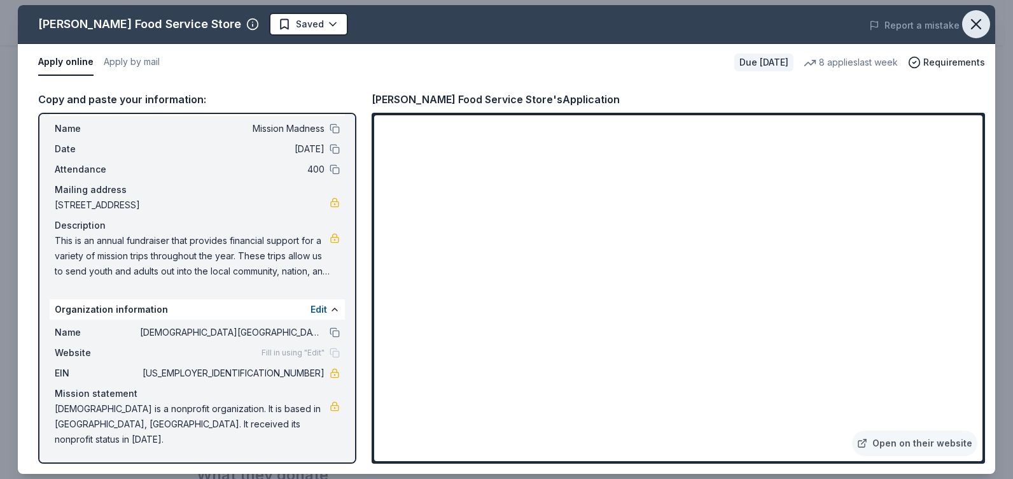
click at [970, 31] on icon "button" at bounding box center [976, 24] width 18 height 18
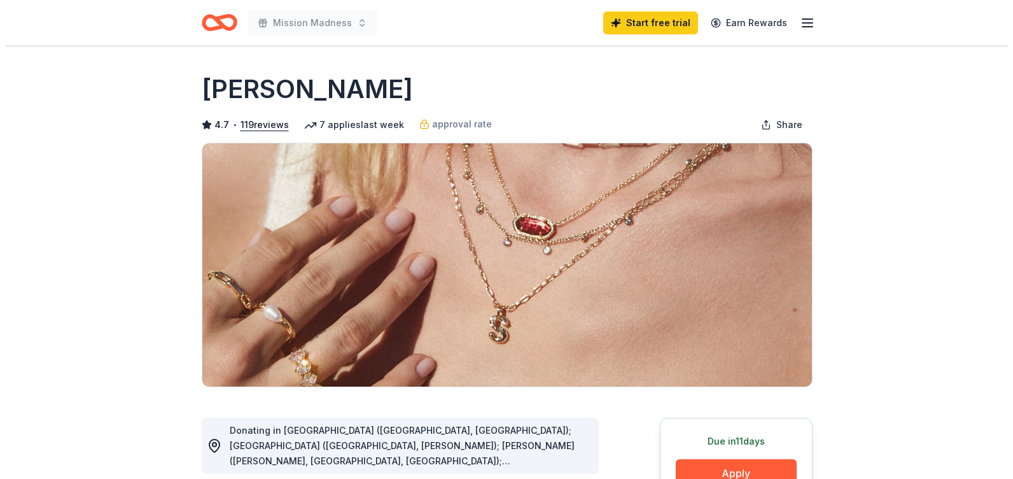
scroll to position [161, 0]
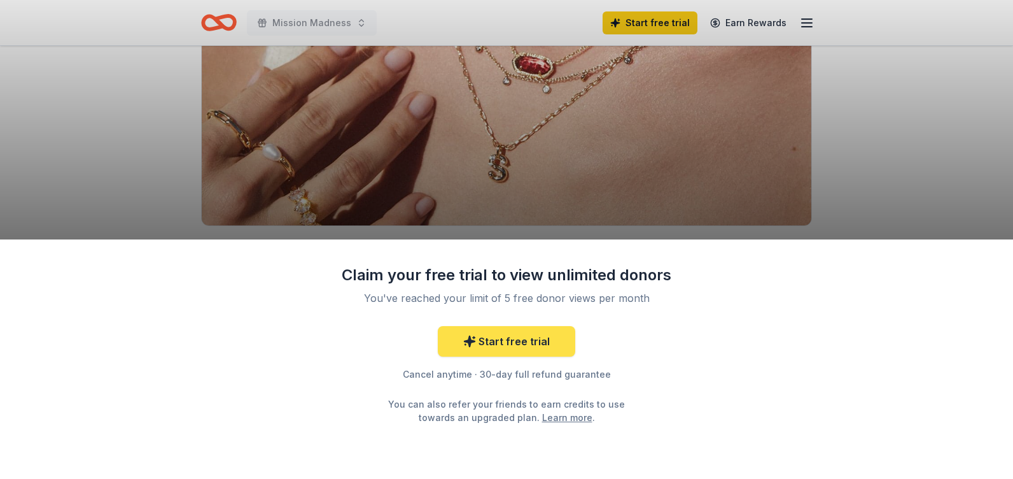
click at [502, 345] on link "Start free trial" at bounding box center [506, 341] width 137 height 31
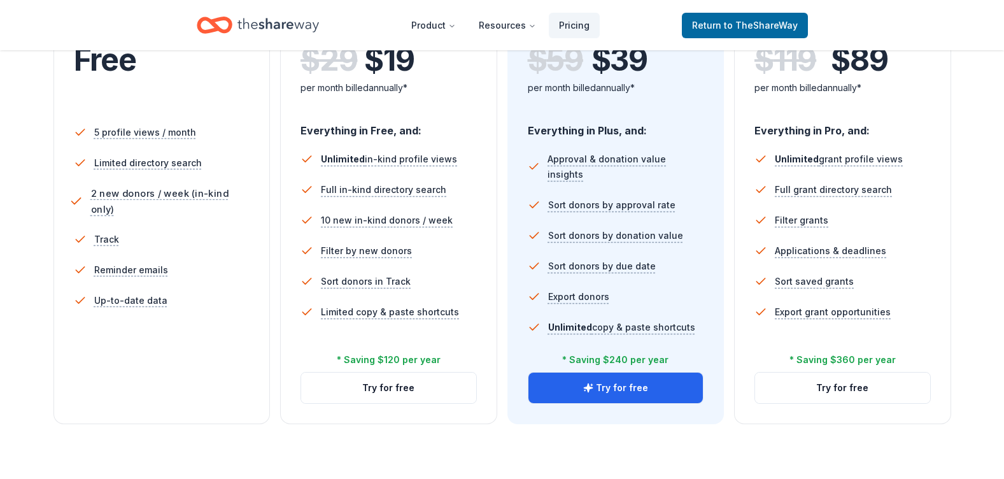
scroll to position [321, 0]
click at [389, 382] on button "Try for free" at bounding box center [388, 387] width 175 height 31
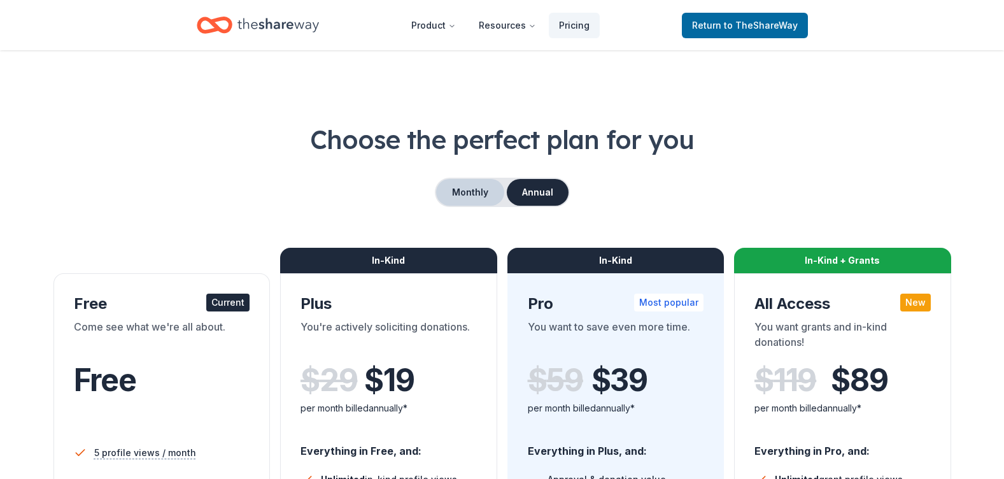
click at [476, 194] on button "Monthly" at bounding box center [470, 192] width 68 height 27
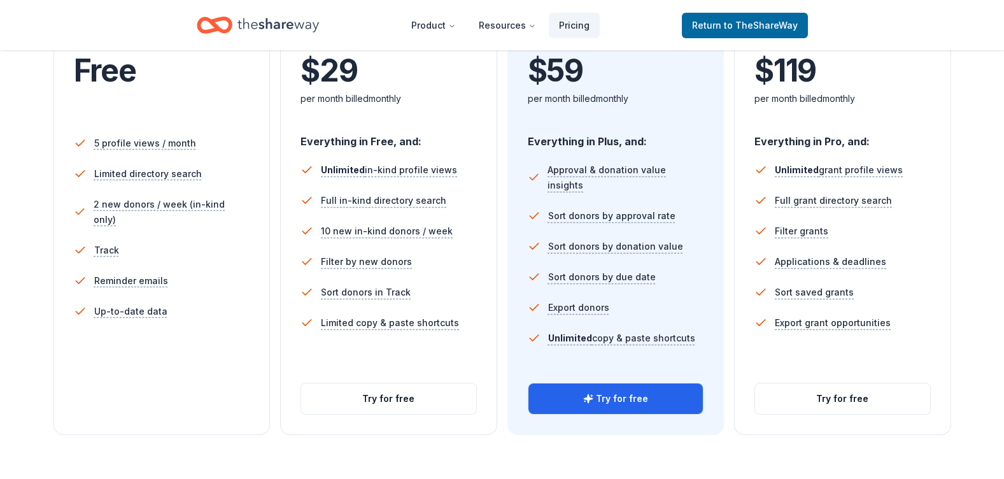
scroll to position [361, 0]
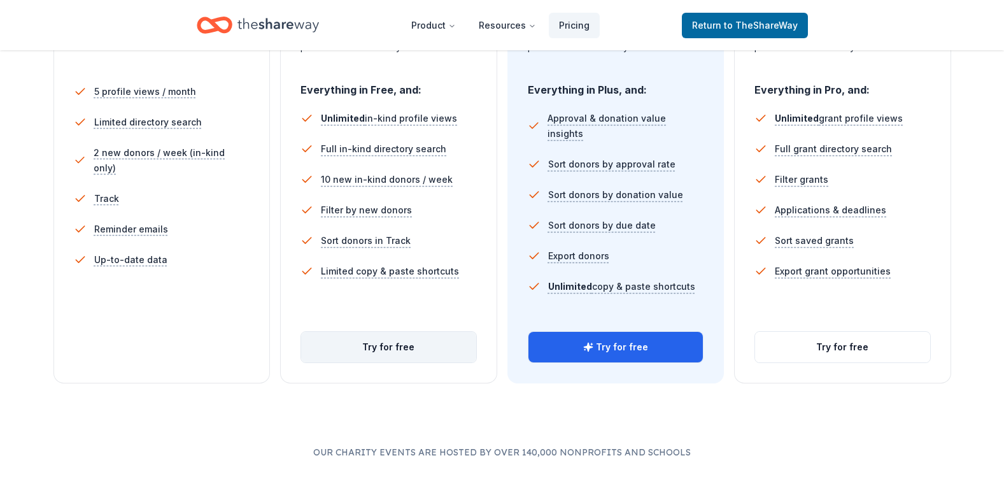
click at [402, 353] on button "Try for free" at bounding box center [388, 347] width 175 height 31
